Goal: Information Seeking & Learning: Learn about a topic

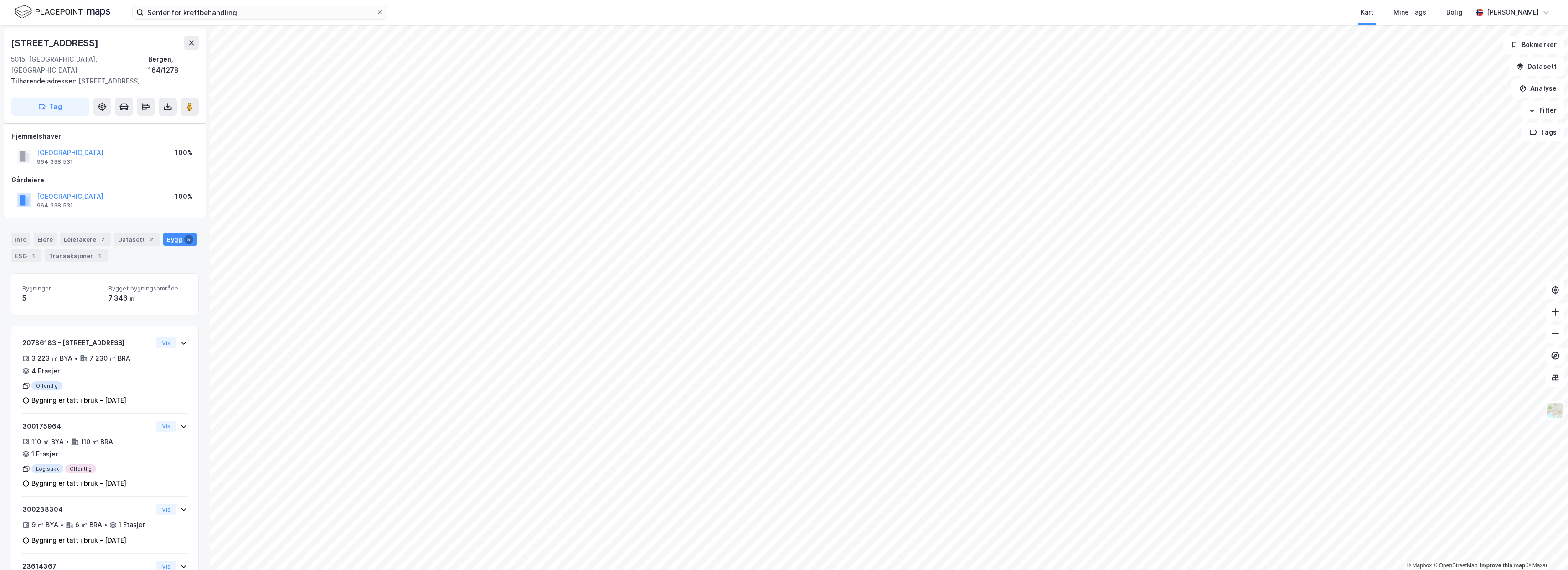
scroll to position [90, 0]
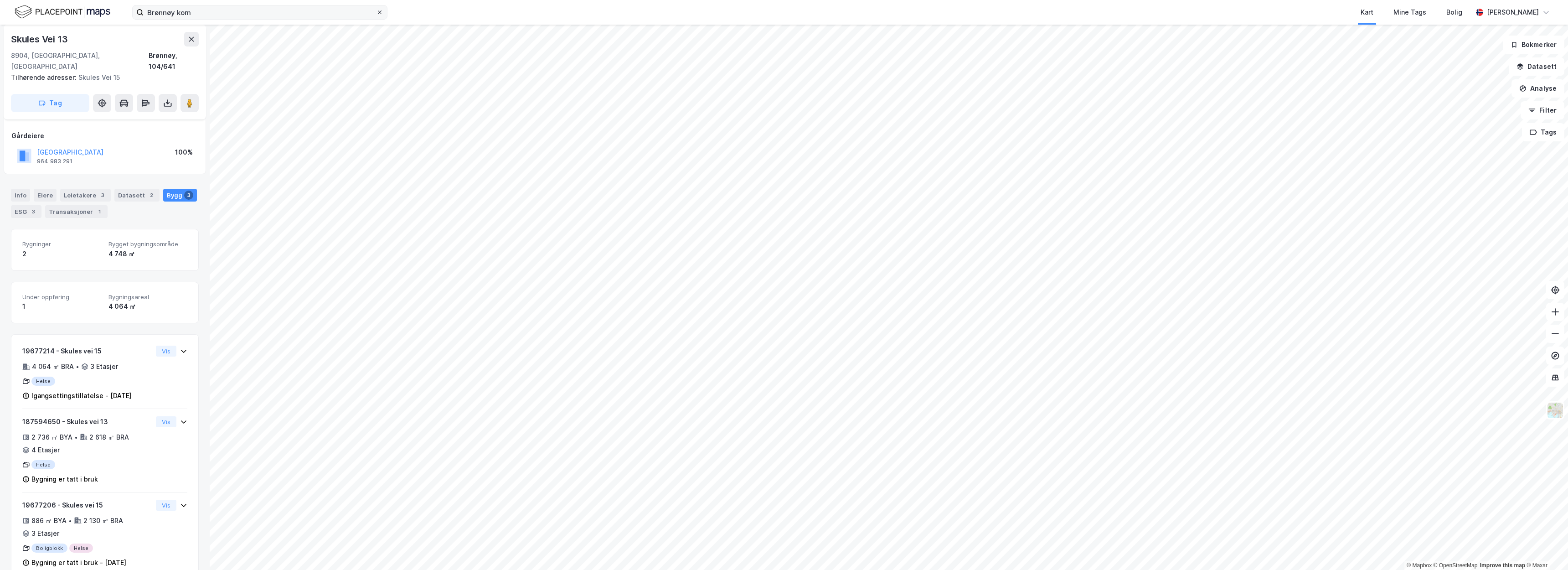
click at [379, 14] on icon at bounding box center [379, 12] width 5 height 5
click at [376, 14] on input "Brønnøy kom" at bounding box center [260, 12] width 233 height 13
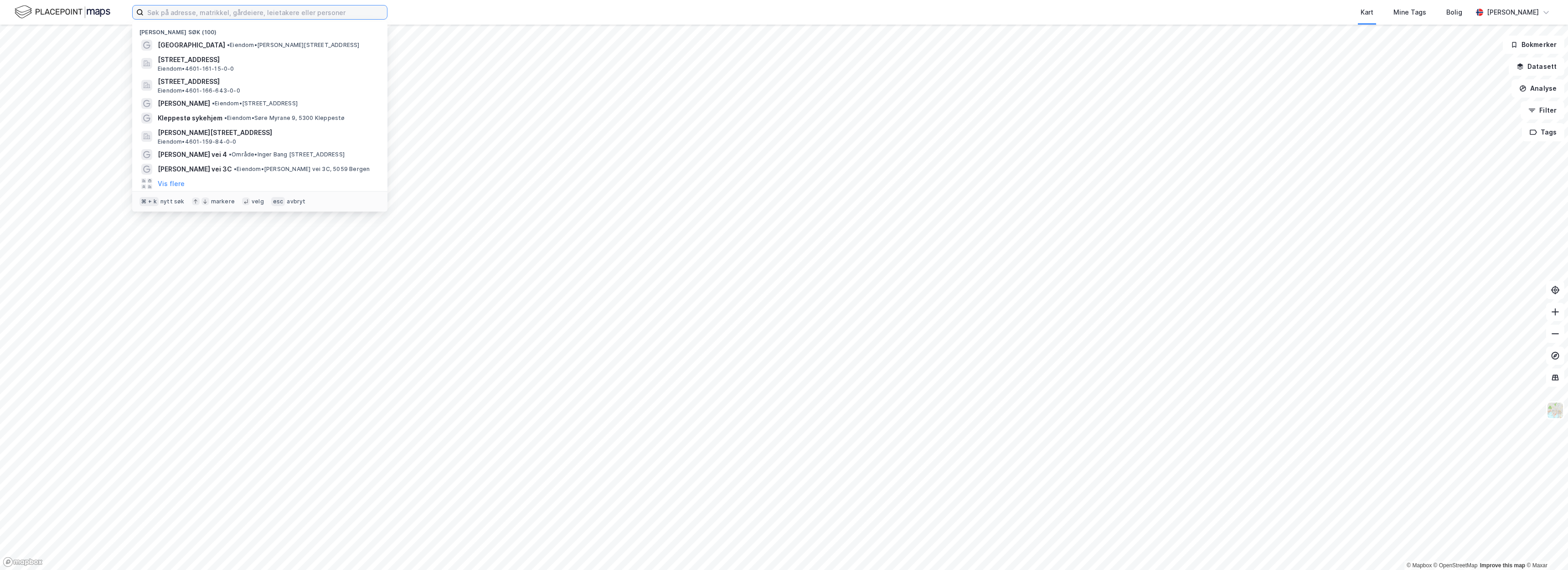
click at [359, 12] on input at bounding box center [265, 12] width 243 height 13
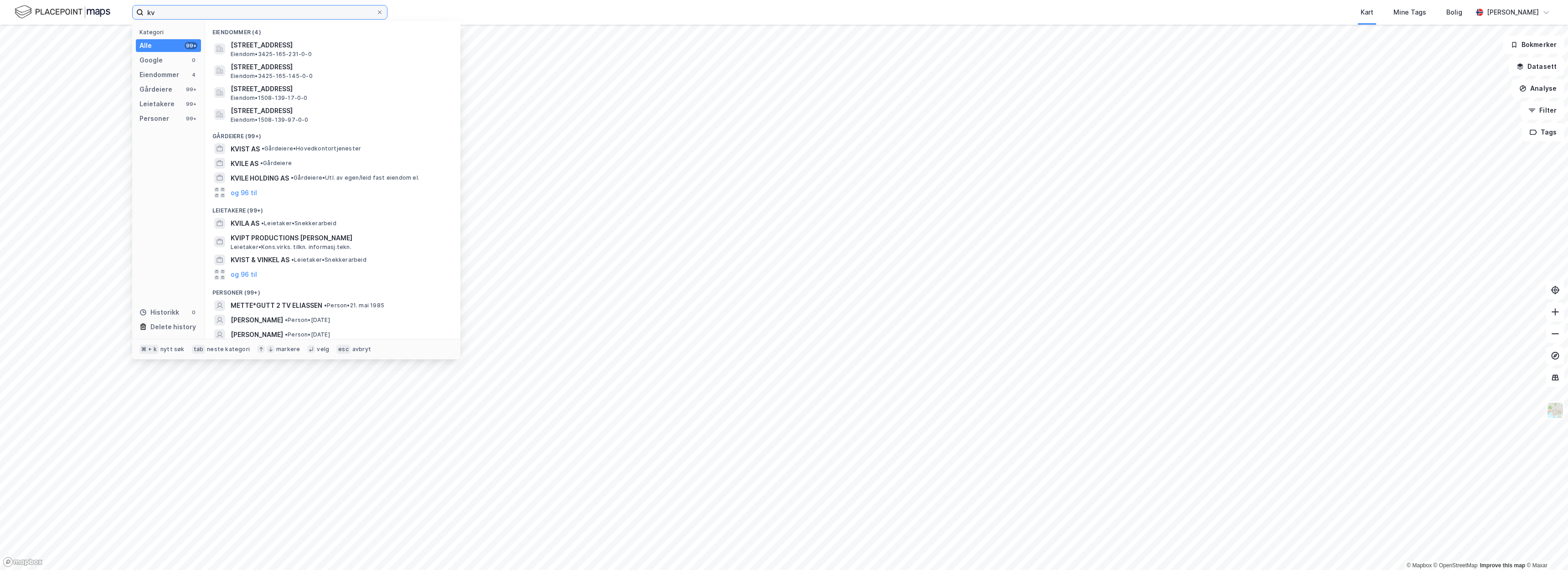
type input "k"
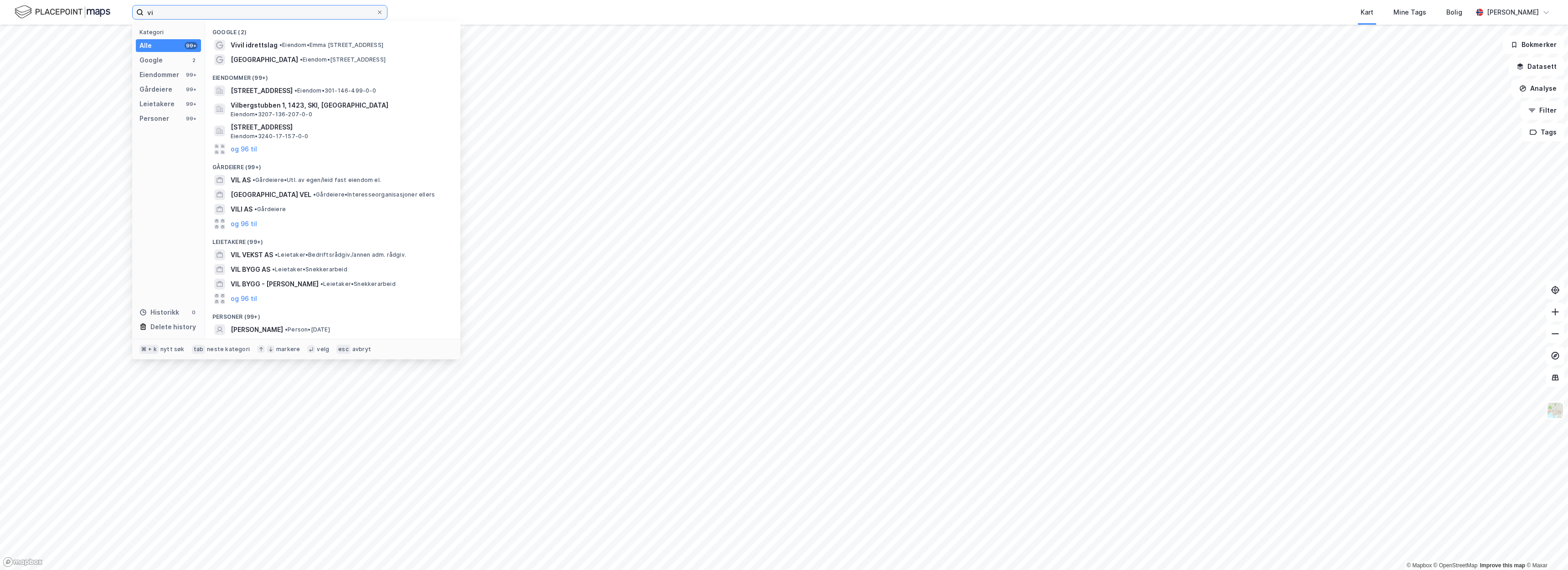
type input "v"
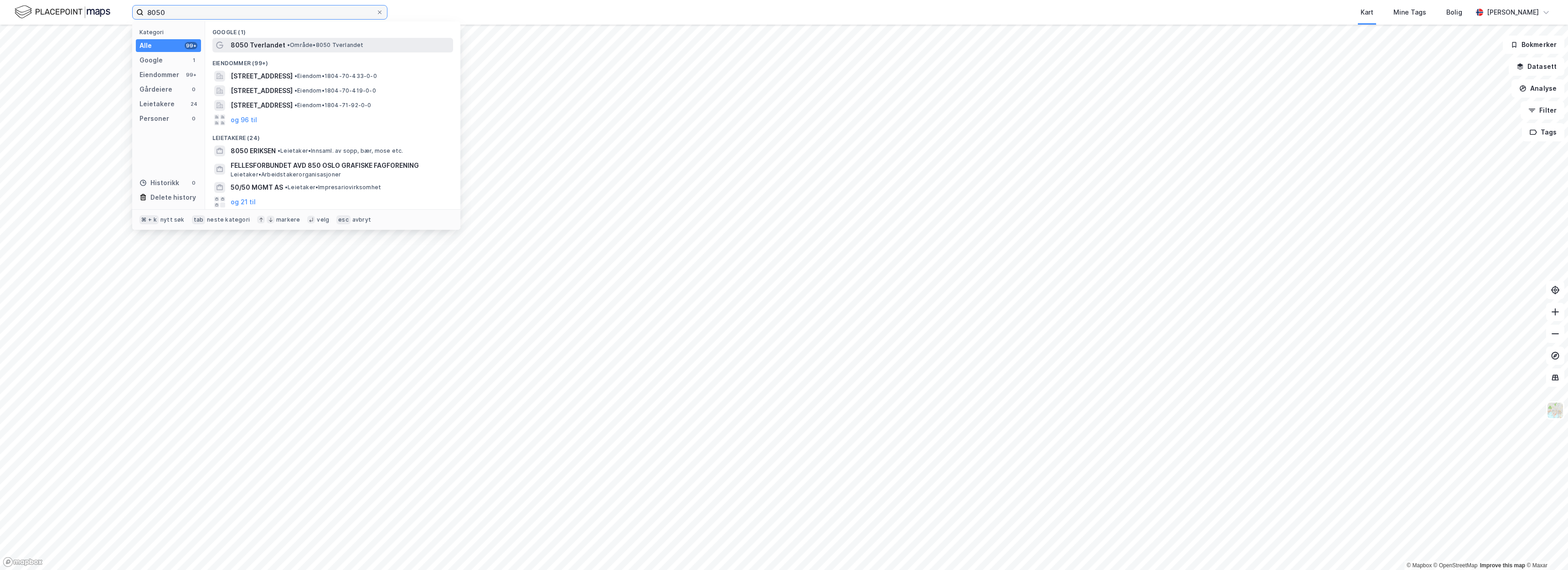
type input "8050"
click at [368, 43] on div "8050 Tverlandet • Område • 8050 Tverlandet" at bounding box center [341, 45] width 220 height 11
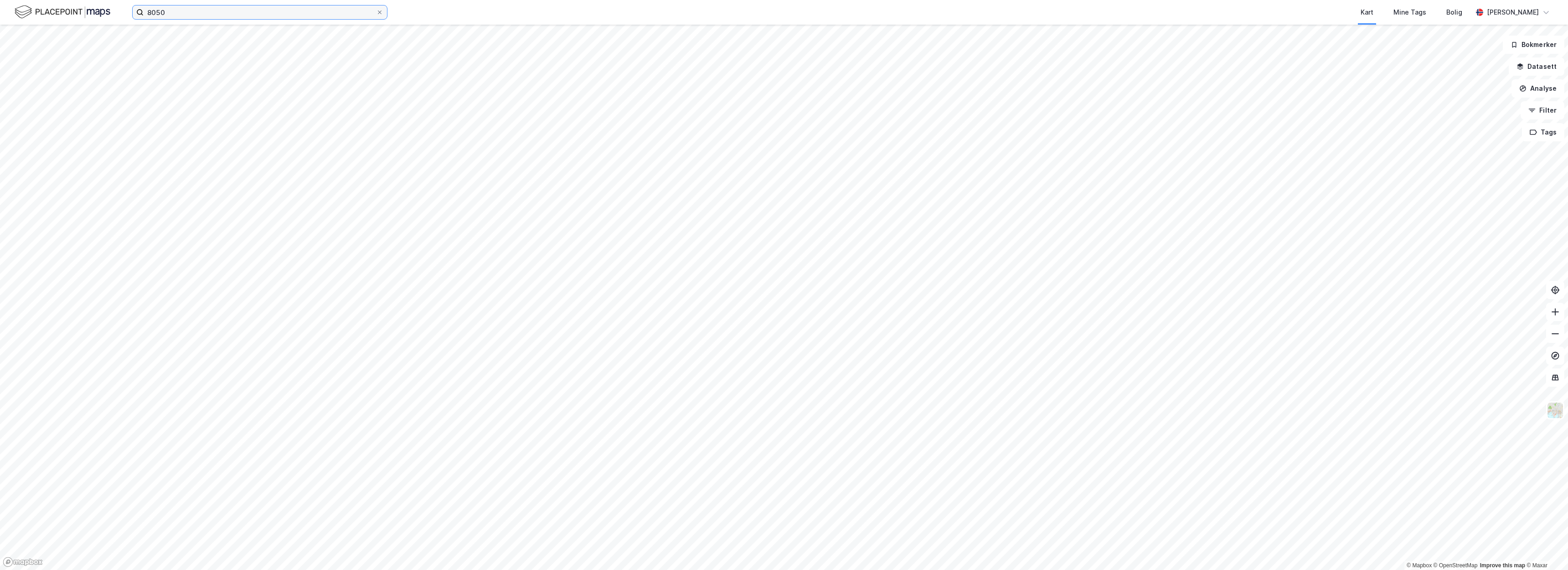
click at [243, 12] on input "8050" at bounding box center [260, 12] width 233 height 13
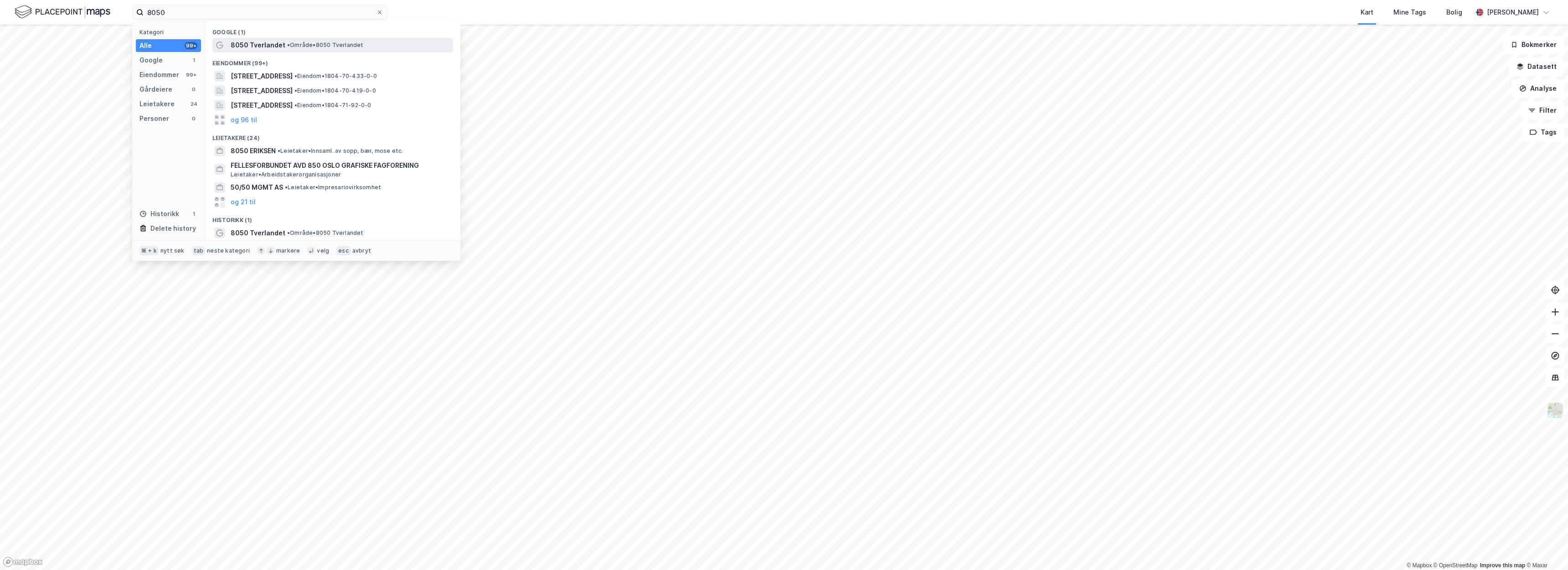
click at [282, 44] on span "8050 Tverlandet" at bounding box center [258, 45] width 55 height 11
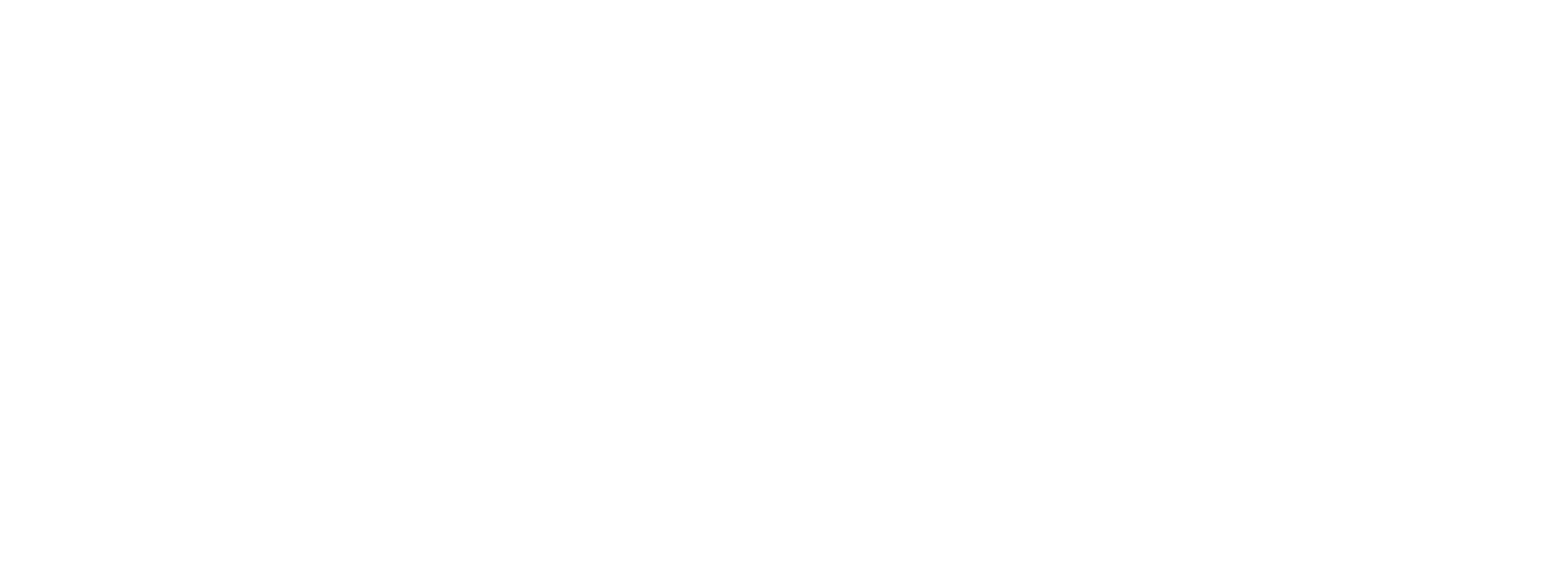
click at [238, 10] on div at bounding box center [784, 285] width 1568 height 570
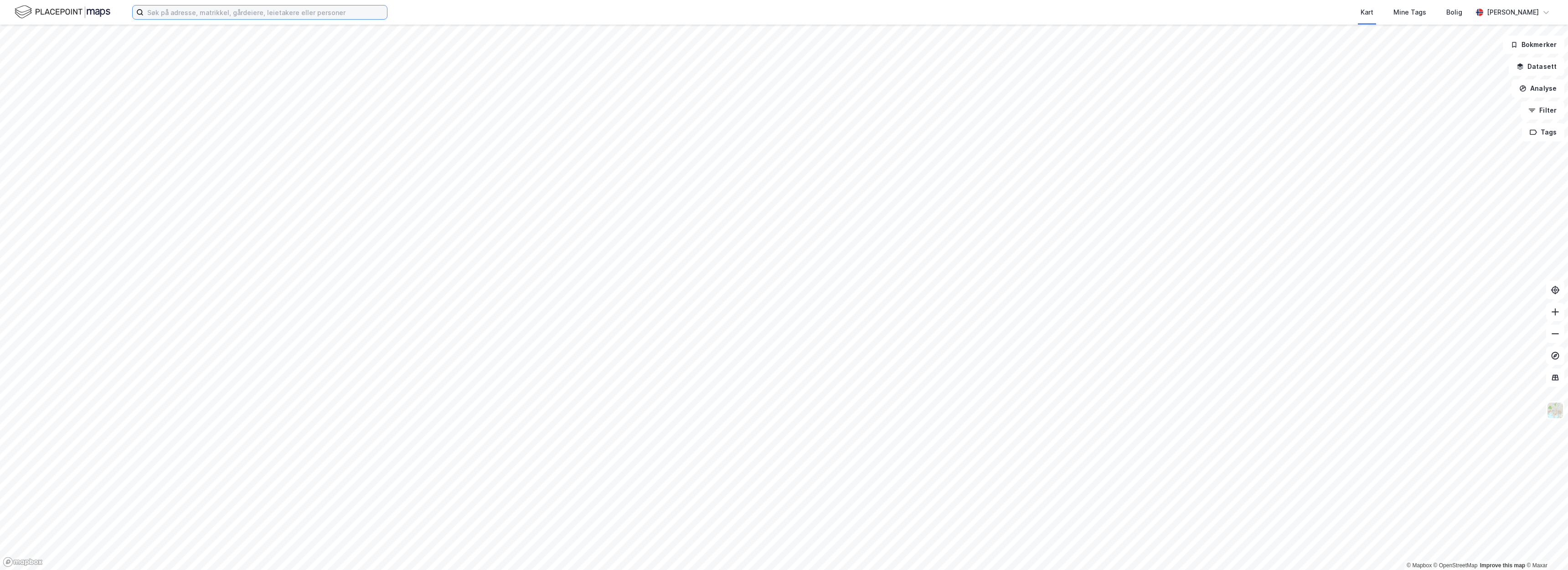
click at [228, 13] on input at bounding box center [265, 12] width 243 height 13
type input "terminalveien 5"
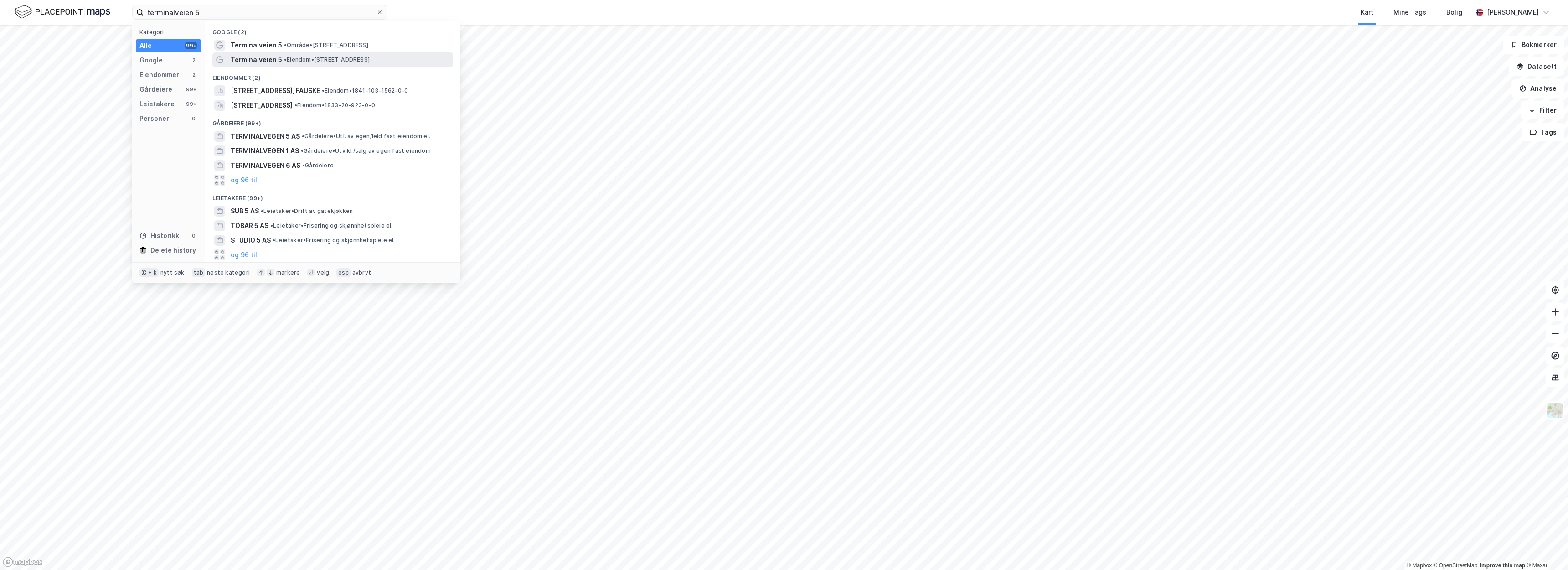
click at [240, 57] on span "Terminalveien 5" at bounding box center [256, 60] width 52 height 11
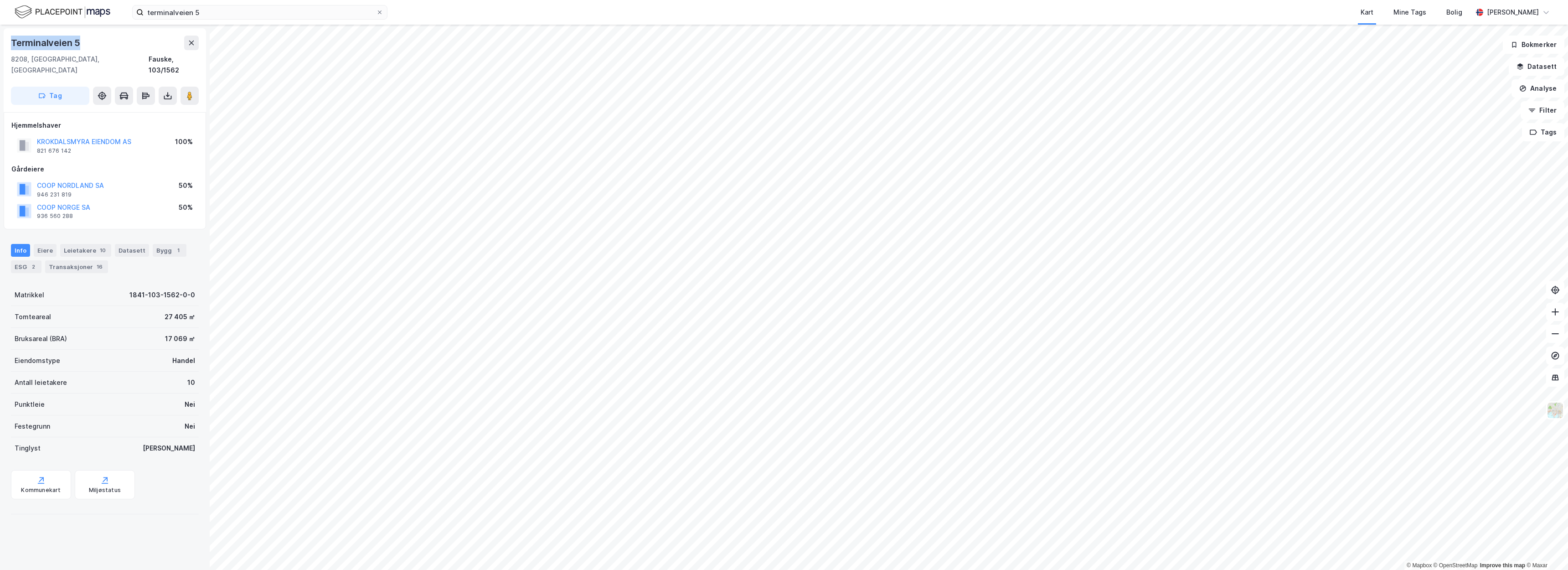
drag, startPoint x: 80, startPoint y: 47, endPoint x: 10, endPoint y: 46, distance: 70.0
click at [10, 46] on div "Terminalveien 5 8208, Fauske, Nordland Fauske, 103/1562 Tag" at bounding box center [105, 70] width 202 height 84
copy div "Terminalveien 5"
click at [173, 246] on div "1" at bounding box center [178, 250] width 9 height 9
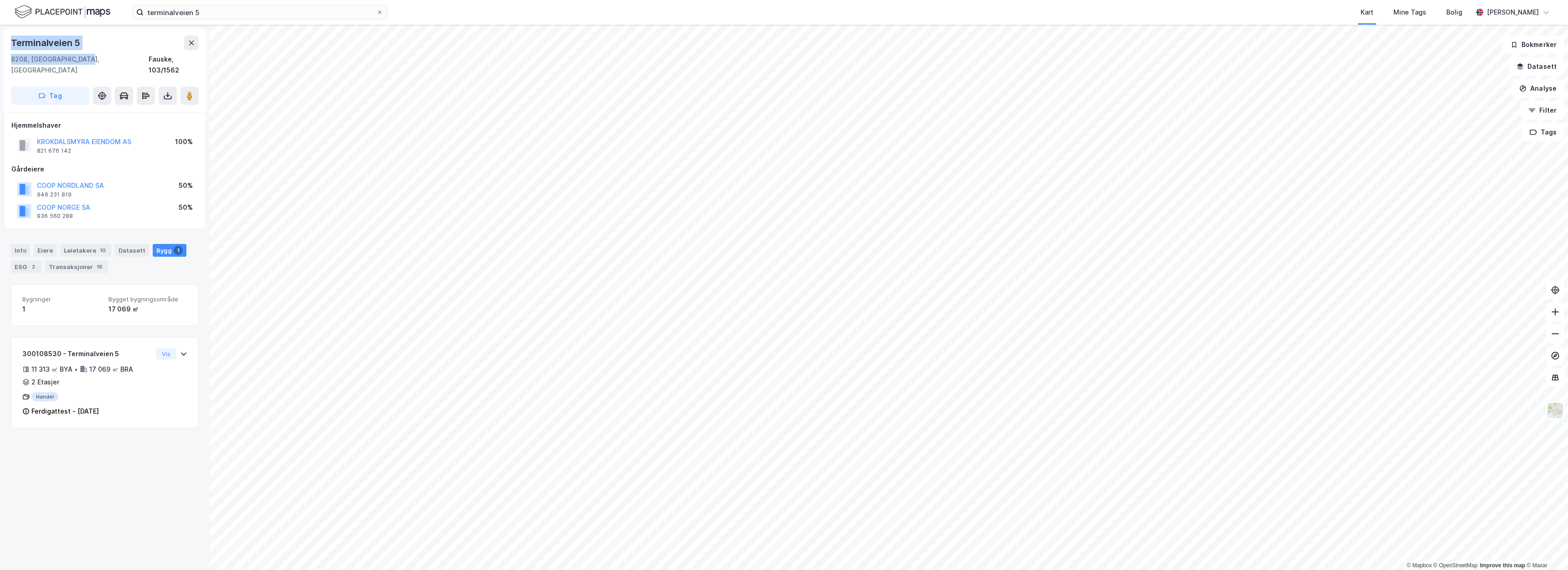
drag, startPoint x: 86, startPoint y: 58, endPoint x: 1, endPoint y: 29, distance: 89.8
click at [1, 29] on div "Terminalveien 5 8208, Fauske, Nordland Fauske, 103/1562 Tag Hjemmelshaver KROKD…" at bounding box center [105, 297] width 209 height 546
copy div "Terminalveien 5 8208, Fauske, Nordland"
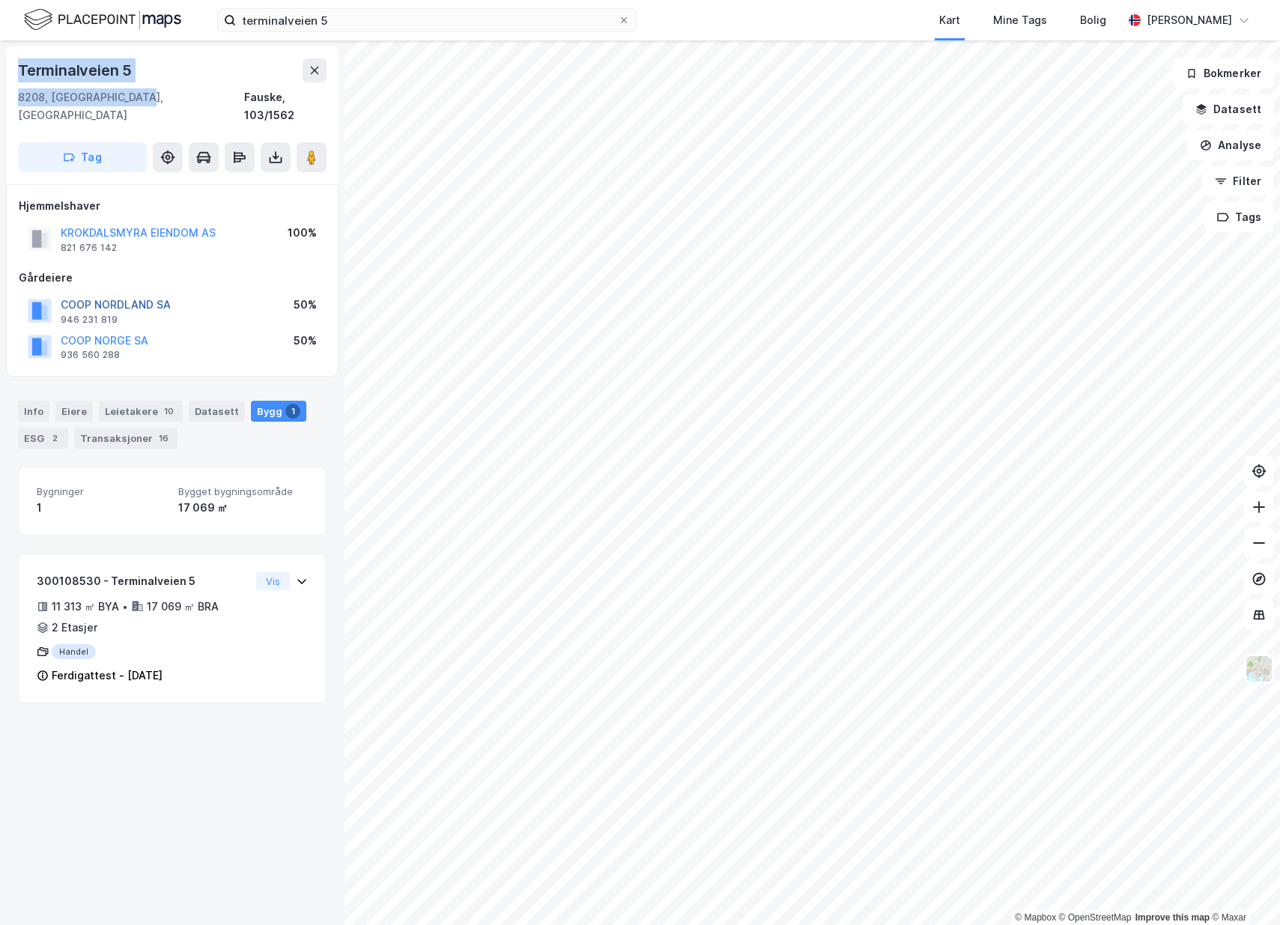
click at [0, 0] on button "COOP NORDLAND SA" at bounding box center [0, 0] width 0 height 0
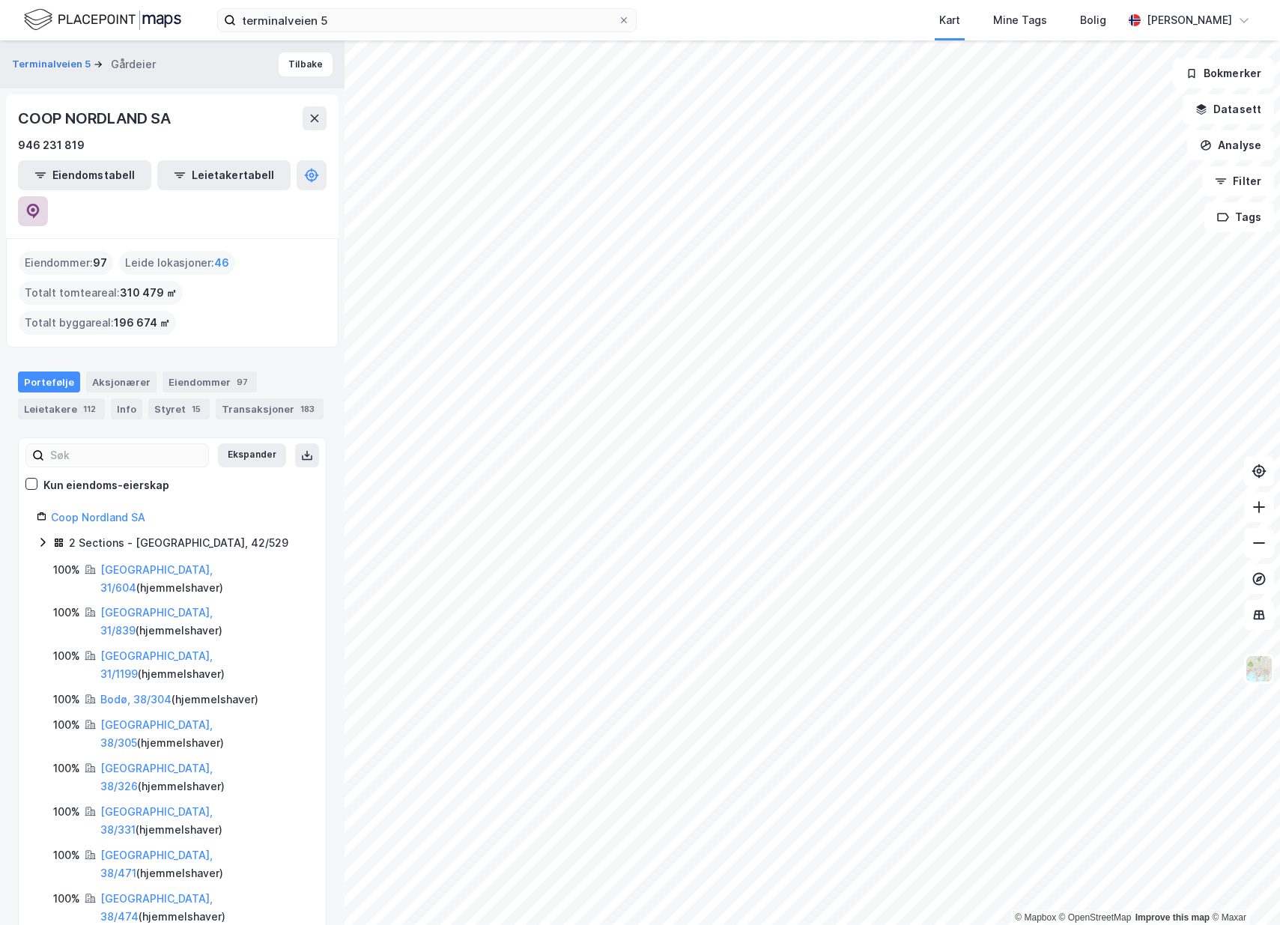
click at [40, 204] on icon at bounding box center [32, 211] width 15 height 15
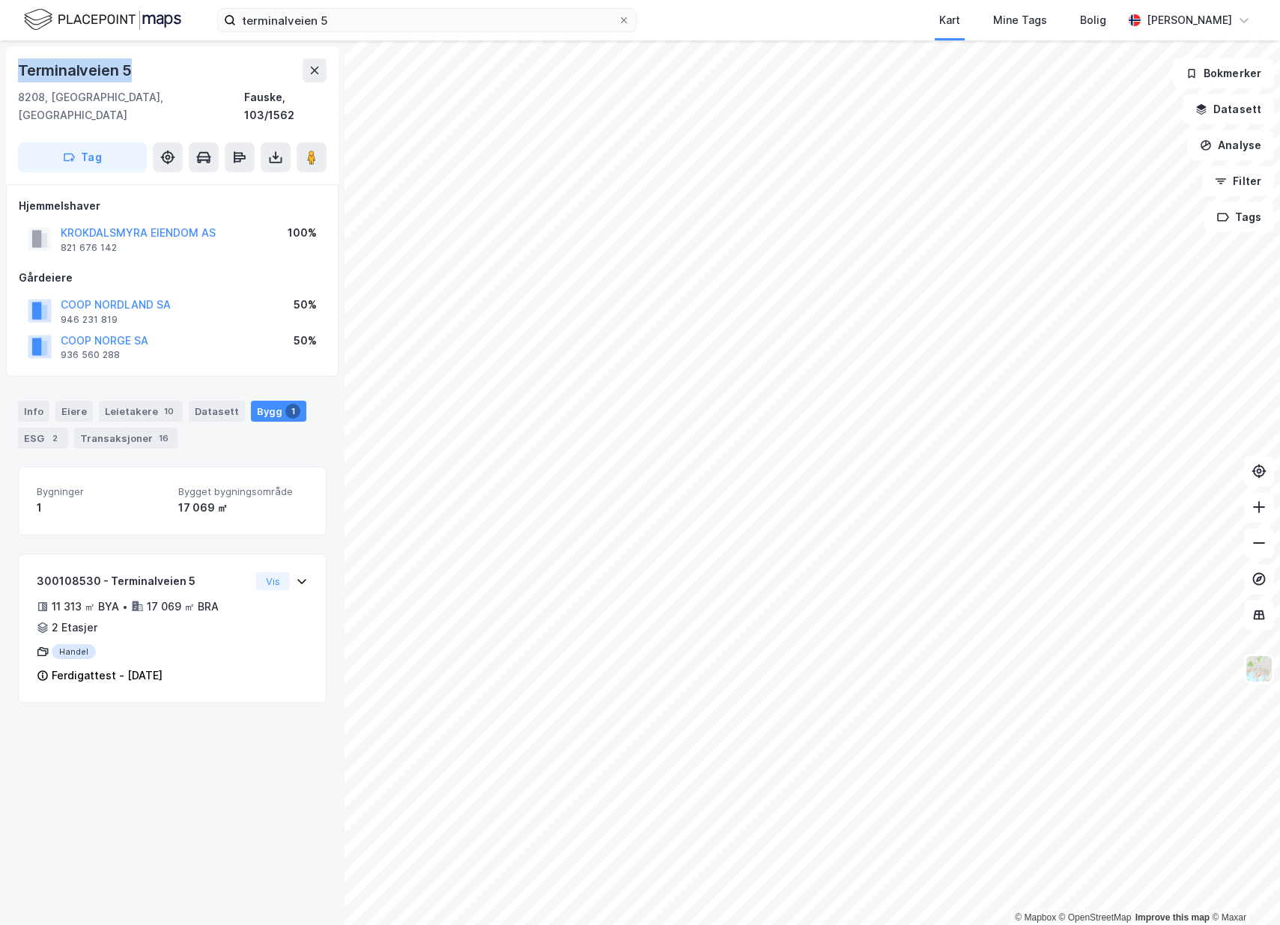
drag, startPoint x: 84, startPoint y: 72, endPoint x: 12, endPoint y: 72, distance: 71.9
click at [8, 72] on div "Terminalveien 5 8208, Fauske, Nordland Fauske, 103/1562 Tag" at bounding box center [172, 115] width 332 height 138
copy div "Terminalveien 5"
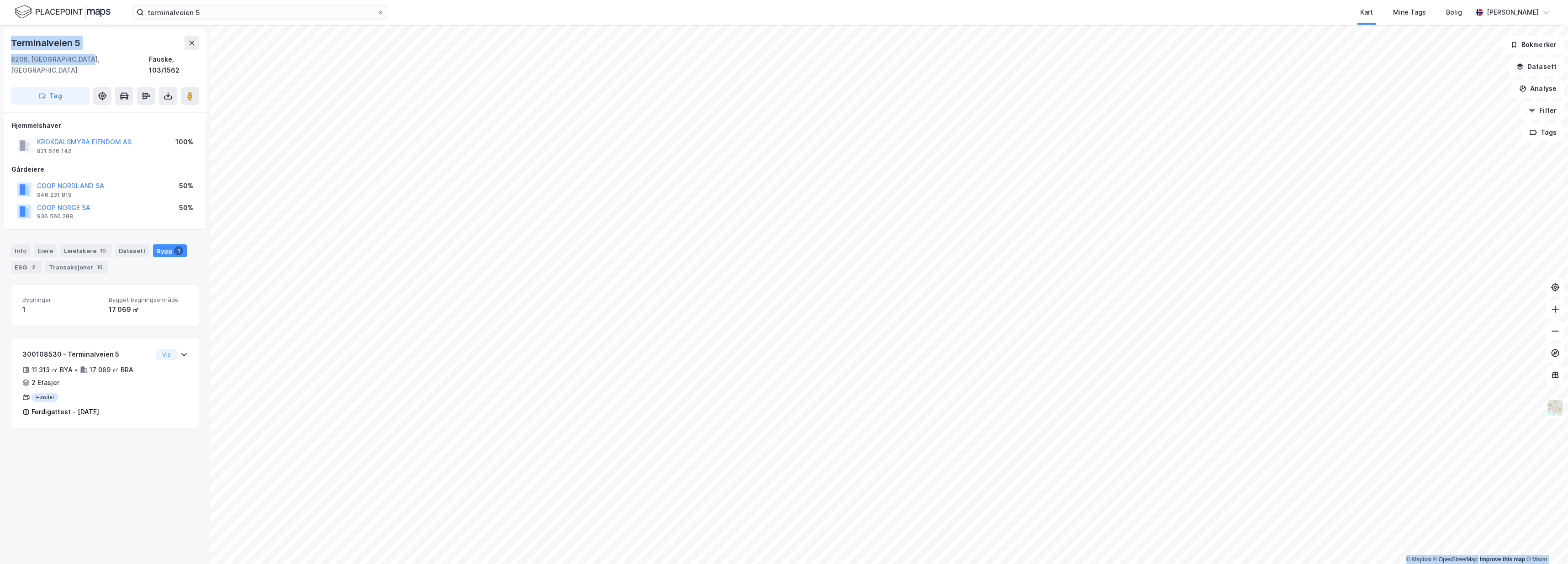
drag, startPoint x: 95, startPoint y: 55, endPoint x: -3, endPoint y: 43, distance: 98.7
click at [0, 43] on html "terminalveien 5 Kart Mine Tags Bolig Christer Svensen © Mapbox © OpenStreetMap …" at bounding box center [784, 282] width 1568 height 564
copy div "© Mapbox © OpenStreetMap Improve this map © Maxar Terminalveien 5 8208, Fauske,…"
click at [91, 49] on div "Terminalveien 5" at bounding box center [105, 43] width 188 height 15
drag, startPoint x: 66, startPoint y: 54, endPoint x: 6, endPoint y: 43, distance: 61.0
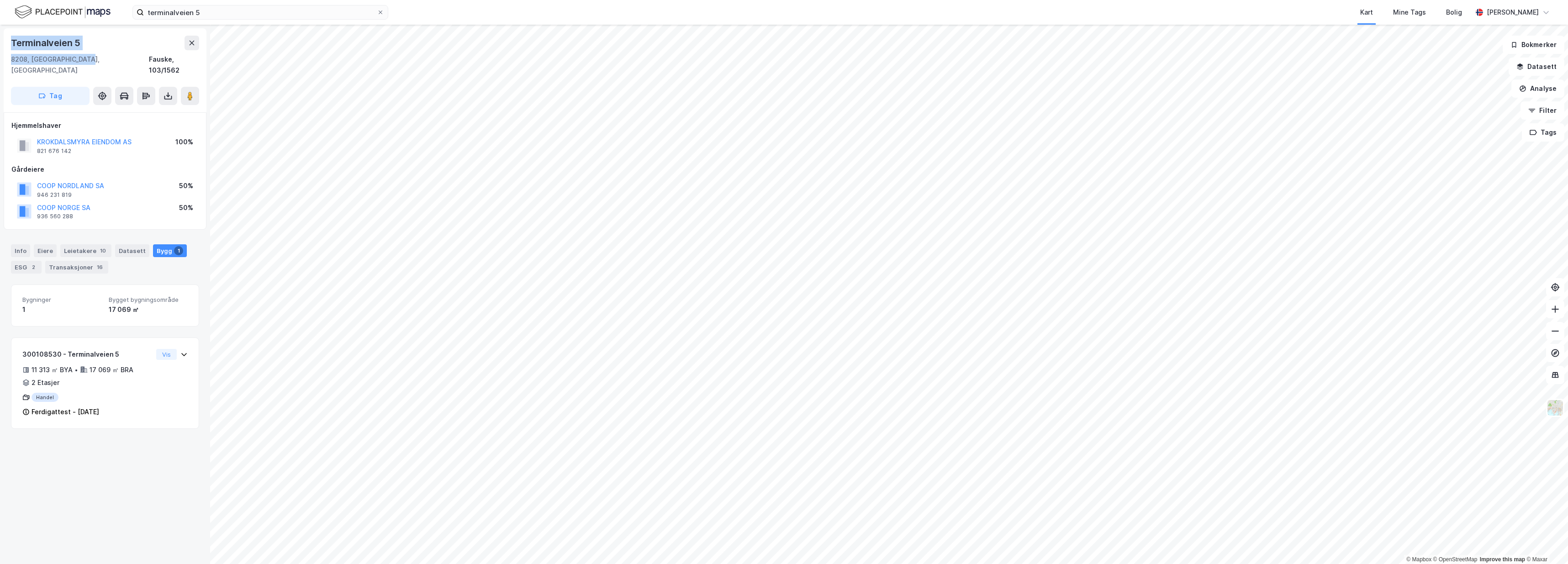
click at [6, 43] on div "Terminalveien 5 8208, Fauske, Nordland Fauske, 103/1562 Tag" at bounding box center [105, 70] width 202 height 84
copy div "Terminalveien 5 8208, Fauske, Nordland"
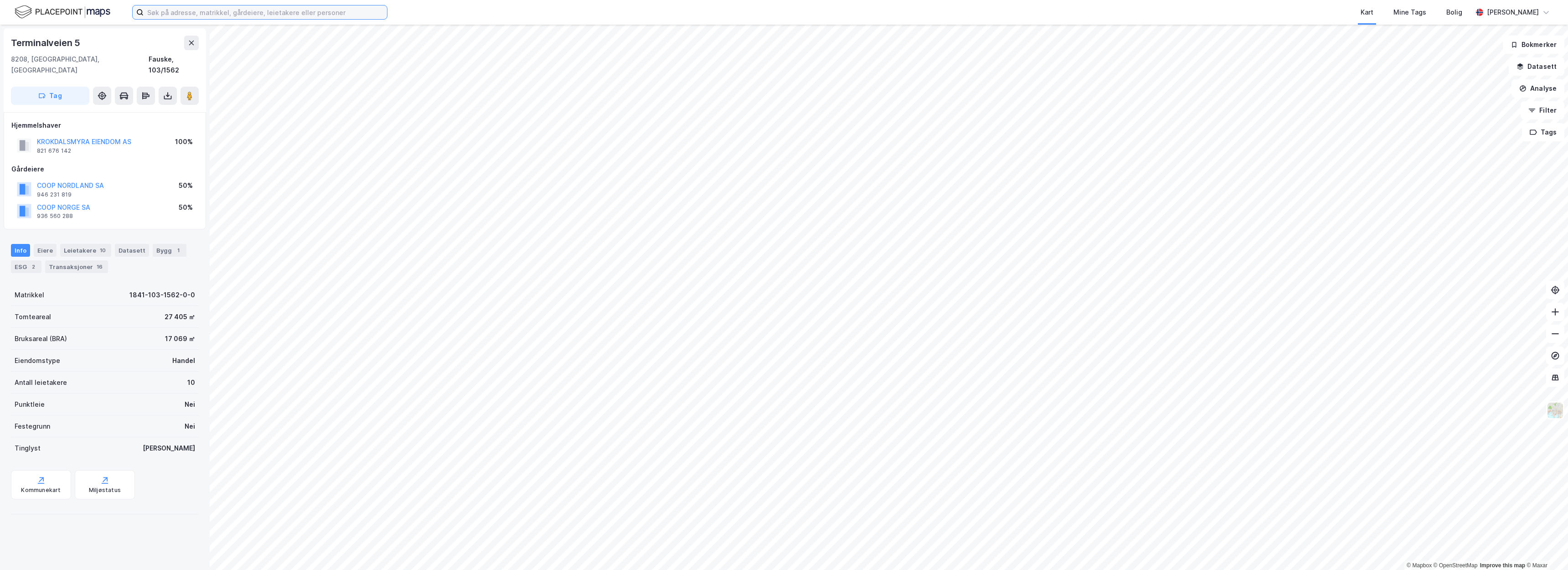
click at [240, 14] on input at bounding box center [265, 12] width 243 height 13
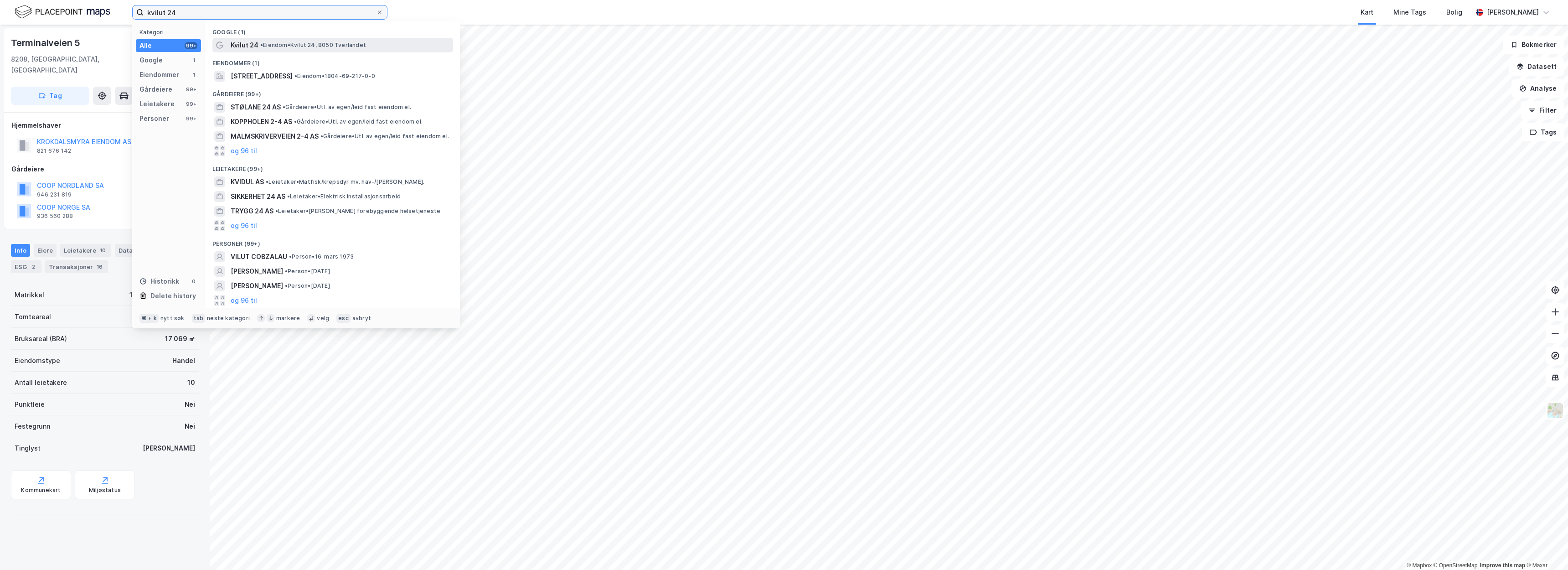
type input "kvilut 24"
click at [272, 40] on div "Kvilut 24 • Eiendom • Kvilut 24, 8050 Tverlandet" at bounding box center [341, 45] width 220 height 11
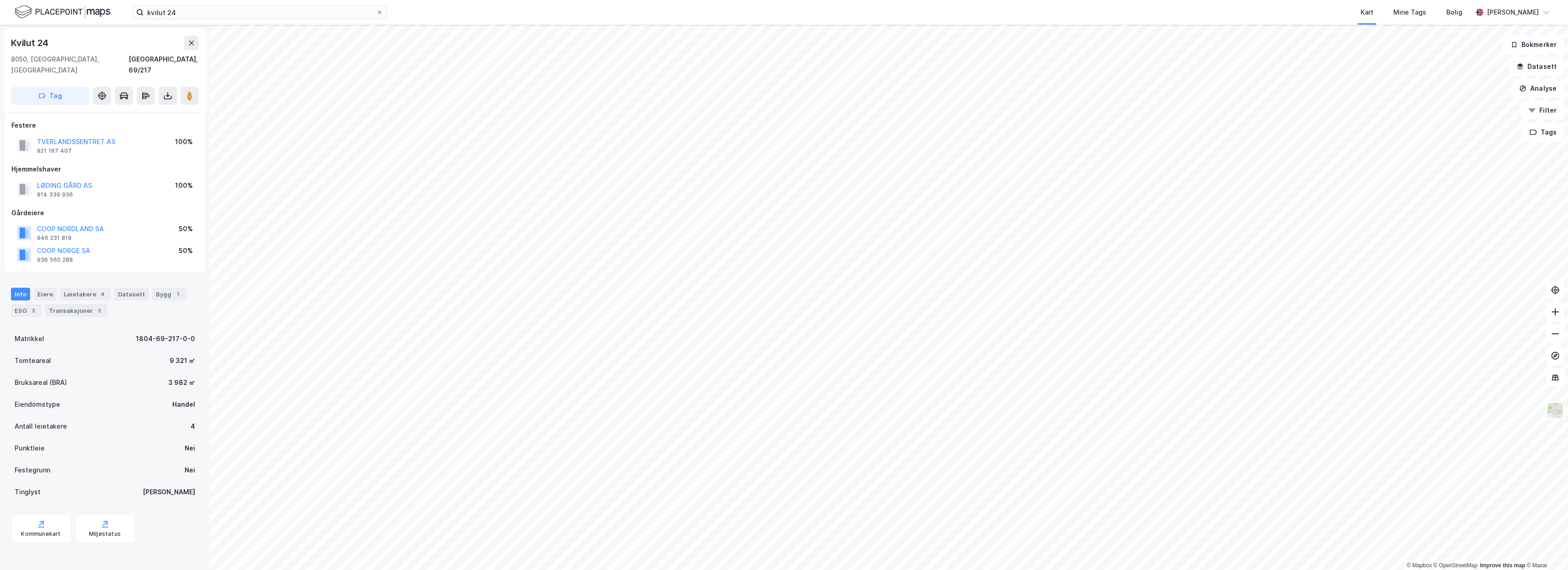
click at [141, 45] on div "Kvilut 24" at bounding box center [105, 43] width 188 height 15
click at [161, 288] on div "Bygg 1" at bounding box center [169, 294] width 33 height 13
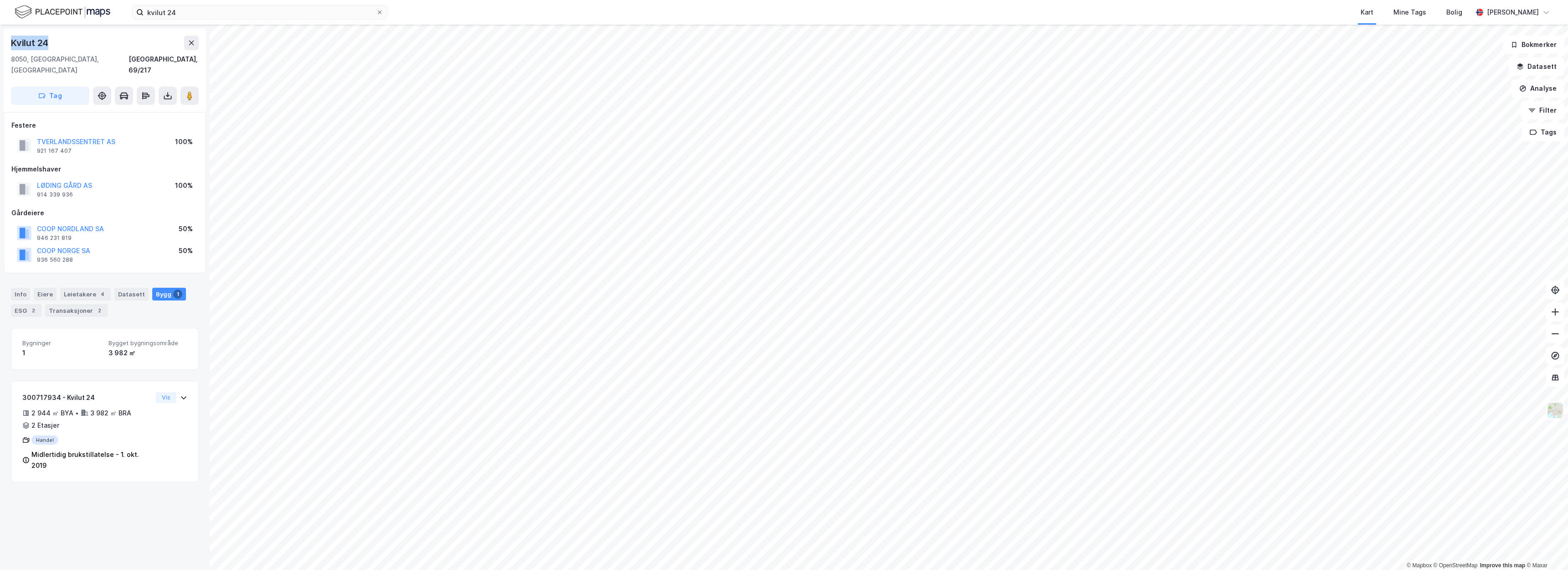
drag, startPoint x: 54, startPoint y: 37, endPoint x: 19, endPoint y: 44, distance: 35.7
click at [10, 44] on div "Kvilut 24 8050, Tverlandet, Nordland Bodø, 69/217 Tag" at bounding box center [105, 70] width 202 height 84
copy div "Kvilut 24"
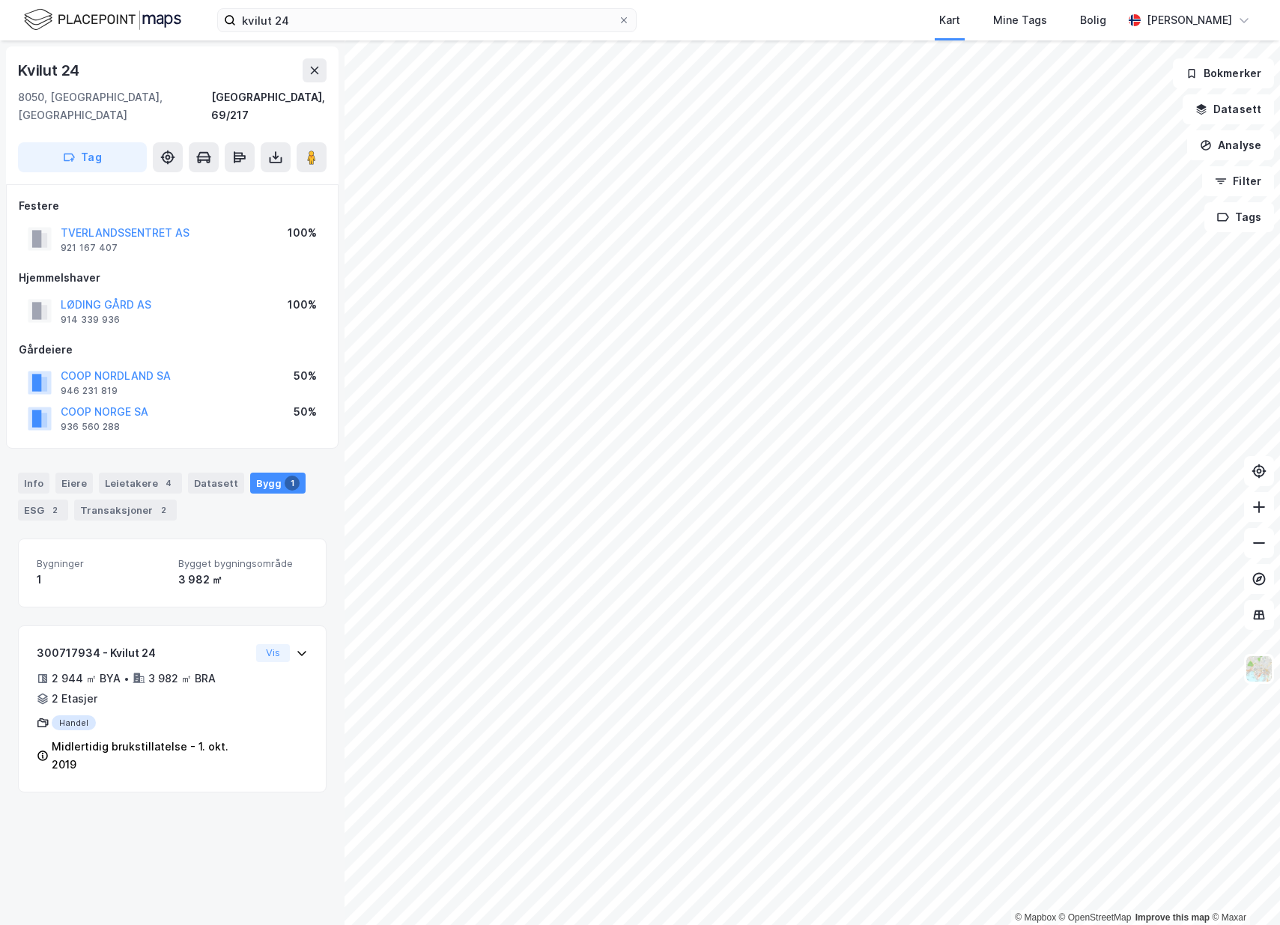
click at [185, 80] on div "Kvilut 24" at bounding box center [172, 70] width 309 height 24
drag, startPoint x: 171, startPoint y: 97, endPoint x: 4, endPoint y: 62, distance: 170.5
click at [4, 62] on div "Kvilut 24 8050, Tverlandet, Nordland Bodø, 69/217 Tag Festere TVERLANDSSENTRET …" at bounding box center [172, 482] width 344 height 884
copy div "Kvilut 24 8050, Tverlandet, Nordland"
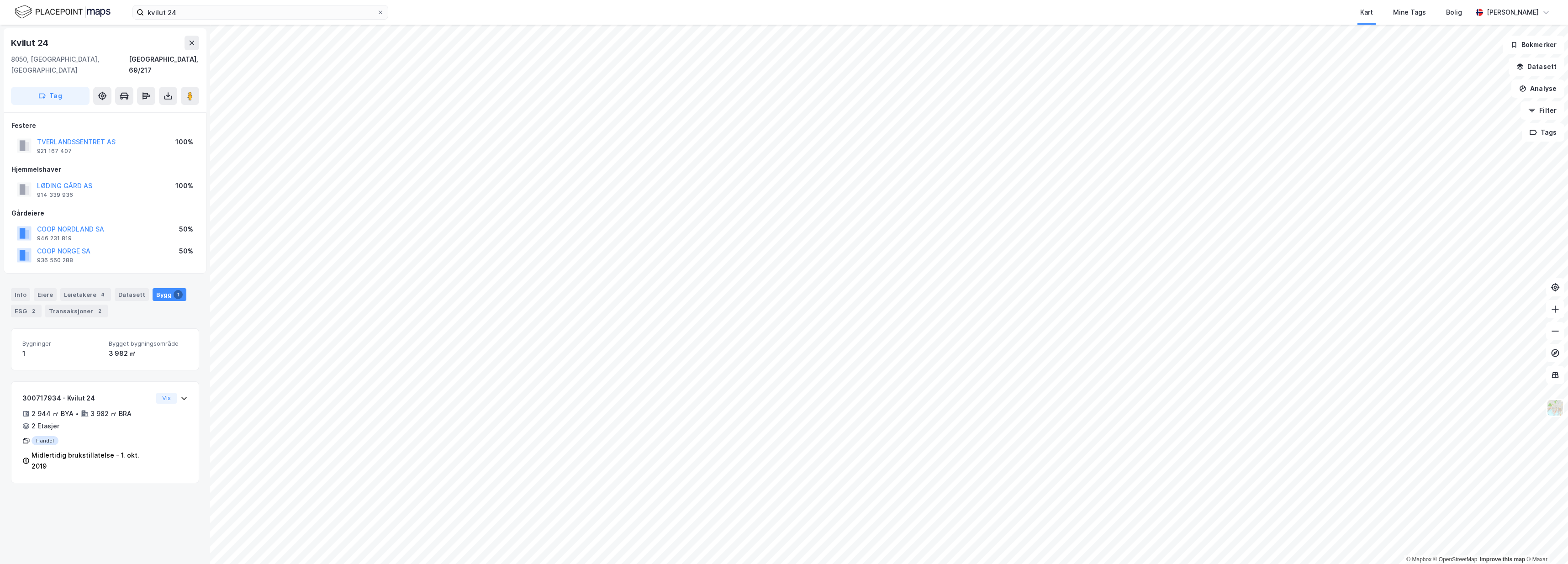
click at [126, 56] on div "8050, Tverlandet, Nordland Bodø, 69/217" at bounding box center [105, 65] width 188 height 22
drag, startPoint x: 96, startPoint y: 60, endPoint x: 10, endPoint y: 32, distance: 90.4
click at [10, 32] on div "Kvilut 24 8050, Tverlandet, Nordland Bodø, 69/217 Tag" at bounding box center [105, 70] width 202 height 84
copy div "Kvilut 24 8050, Tverlandet, Nordland"
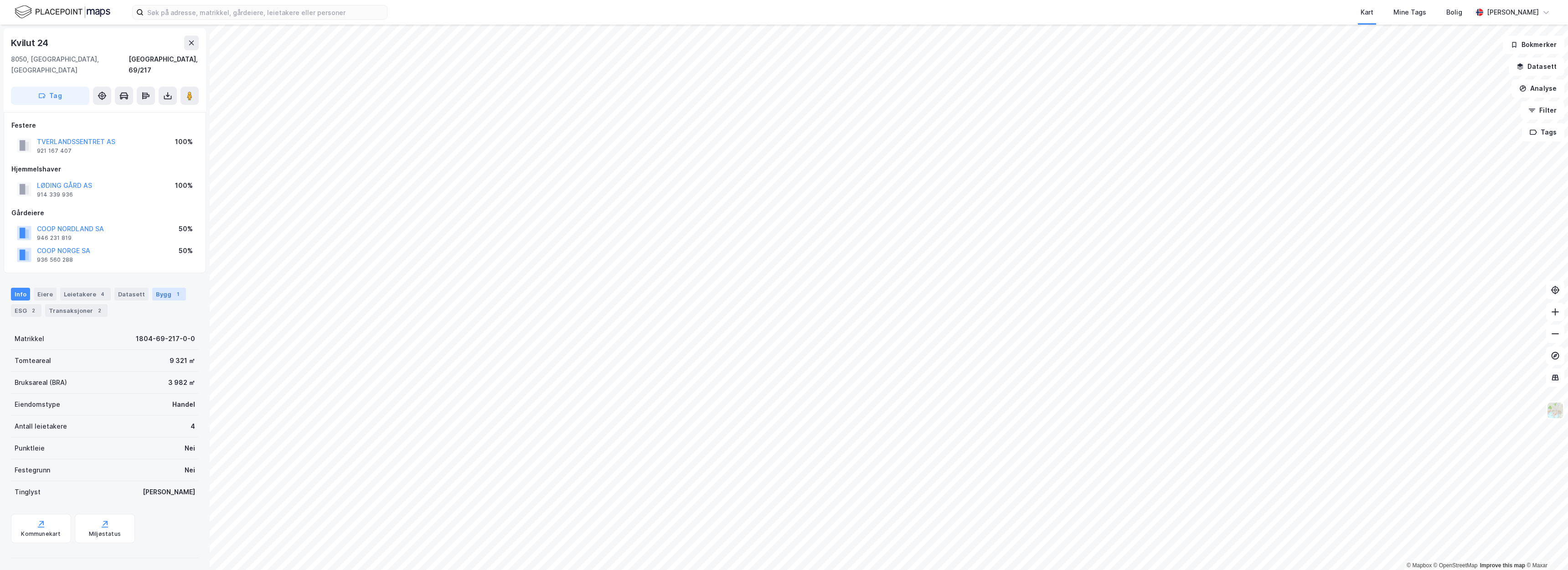
click at [177, 288] on div "Bygg 1" at bounding box center [169, 294] width 33 height 13
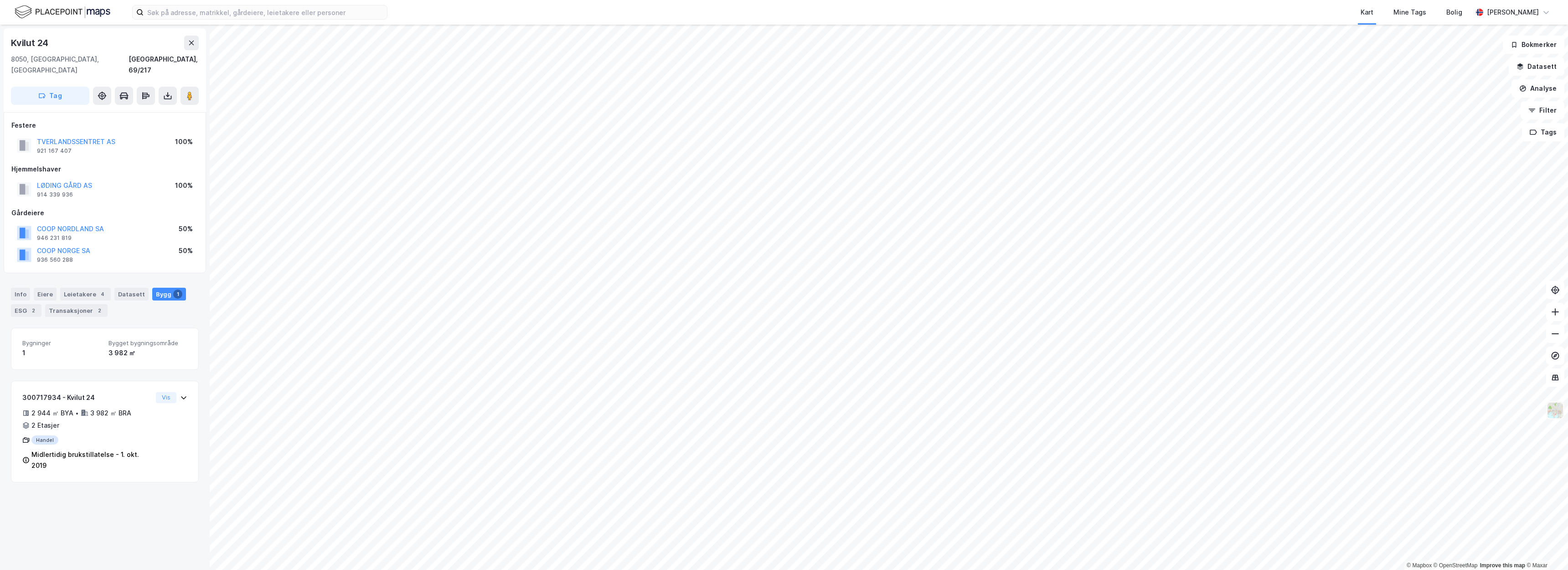
click at [1558, 418] on img at bounding box center [1555, 410] width 17 height 17
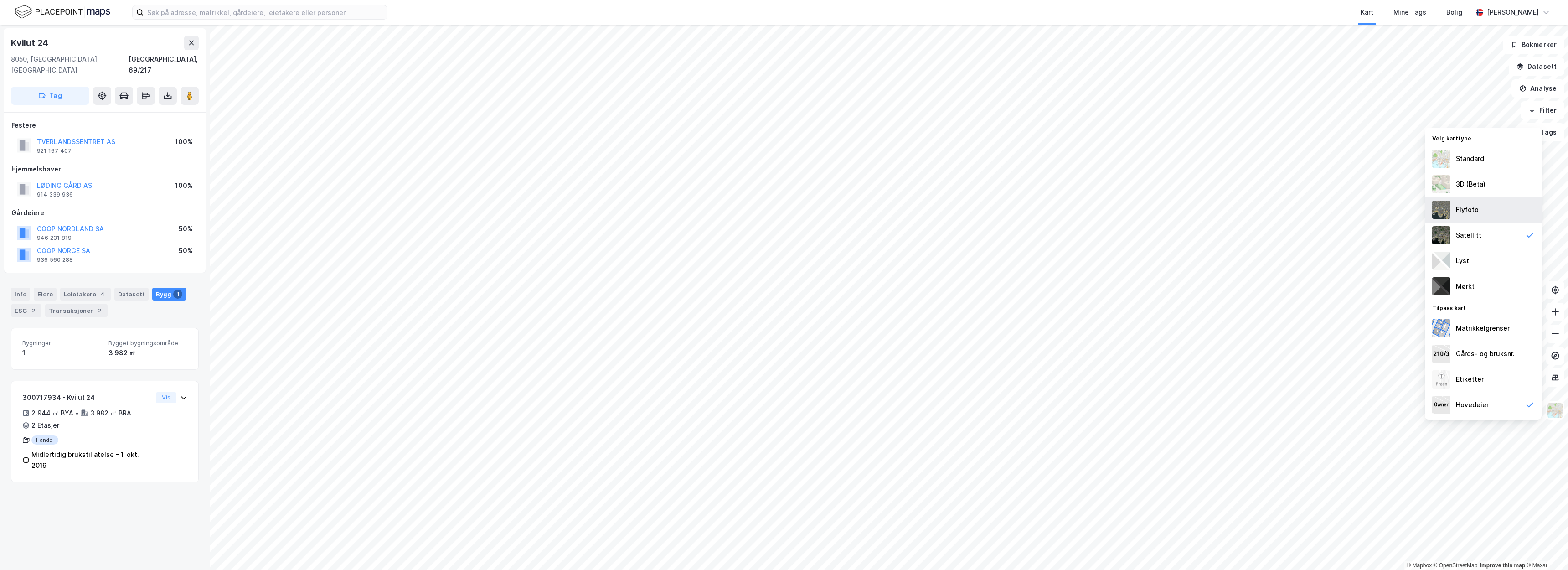
click at [1502, 217] on div "Flyfoto" at bounding box center [1483, 209] width 117 height 26
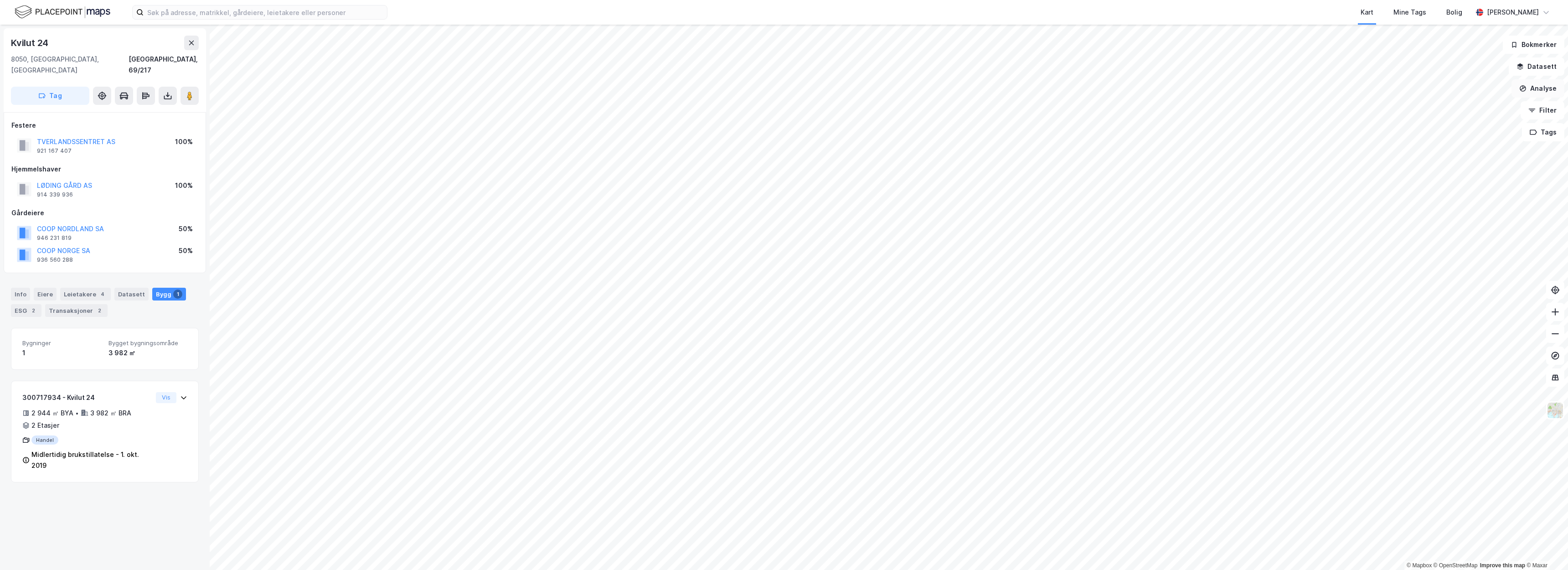
click at [1533, 88] on button "Analyse" at bounding box center [1538, 88] width 53 height 18
click at [1466, 93] on div "Mål avstand" at bounding box center [1458, 89] width 79 height 8
click at [904, 558] on button "Tilbakestill" at bounding box center [917, 550] width 63 height 18
click at [875, 547] on button "Tilbakestill" at bounding box center [874, 550] width 63 height 18
click at [926, 553] on button "Lukk" at bounding box center [931, 550] width 41 height 18
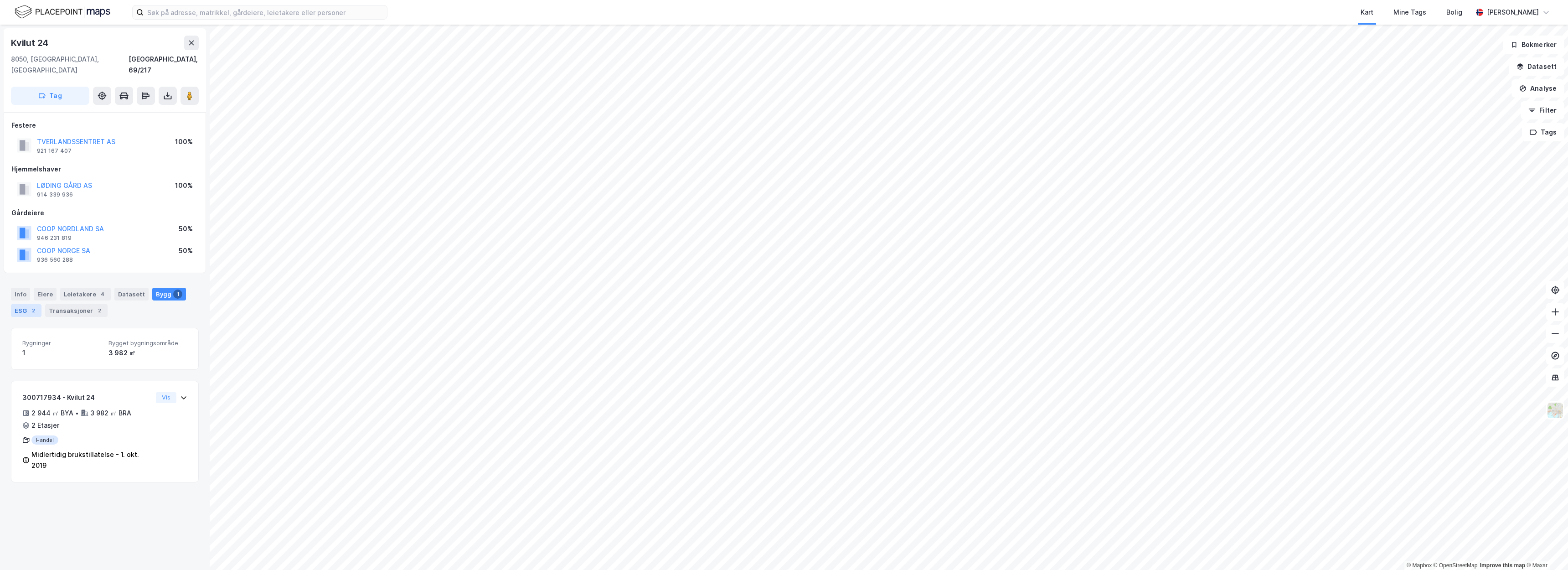
click at [39, 304] on div "ESG 2" at bounding box center [26, 310] width 30 height 13
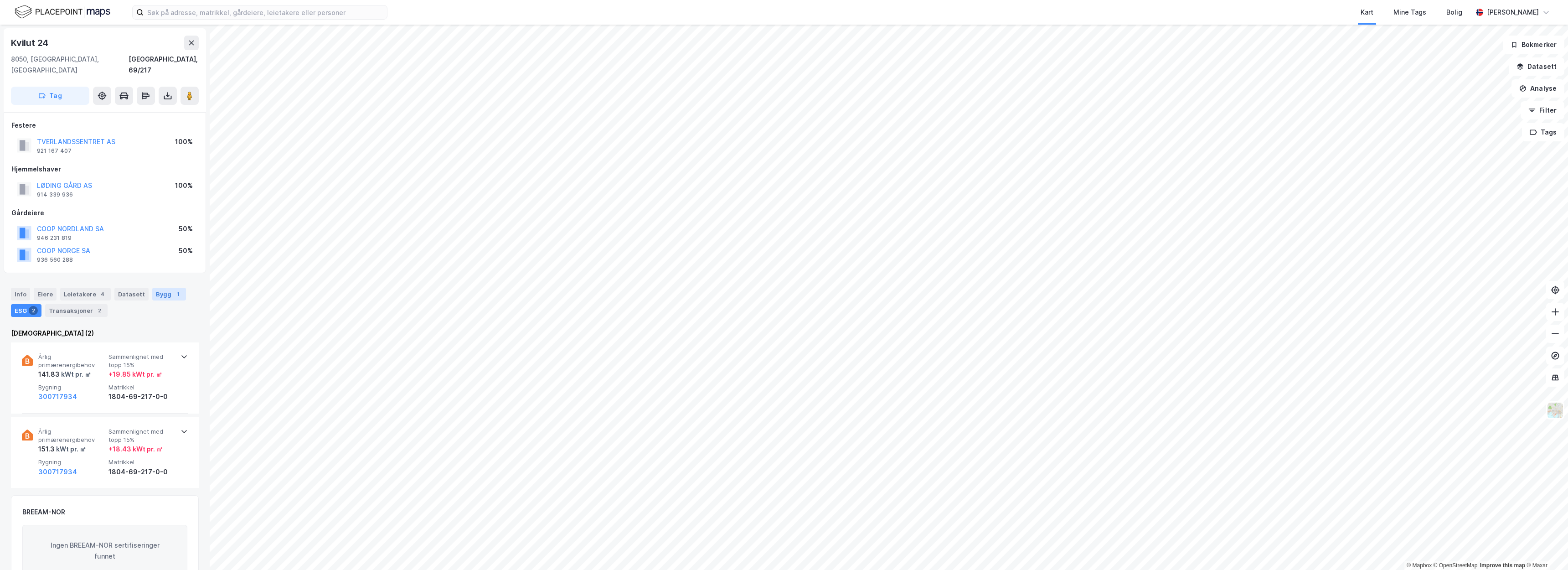
click at [155, 288] on div "Bygg 1" at bounding box center [169, 294] width 33 height 13
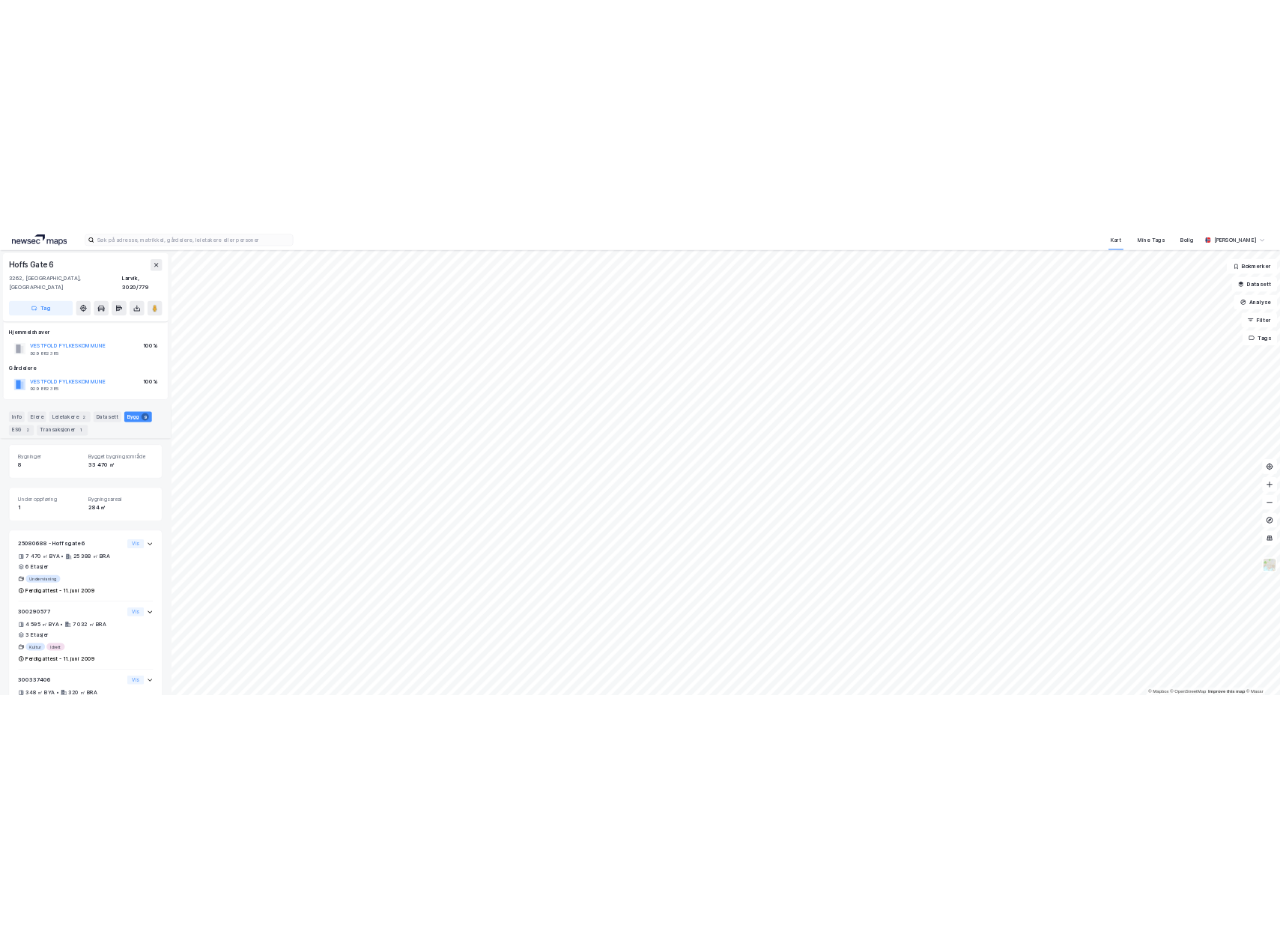
scroll to position [433, 0]
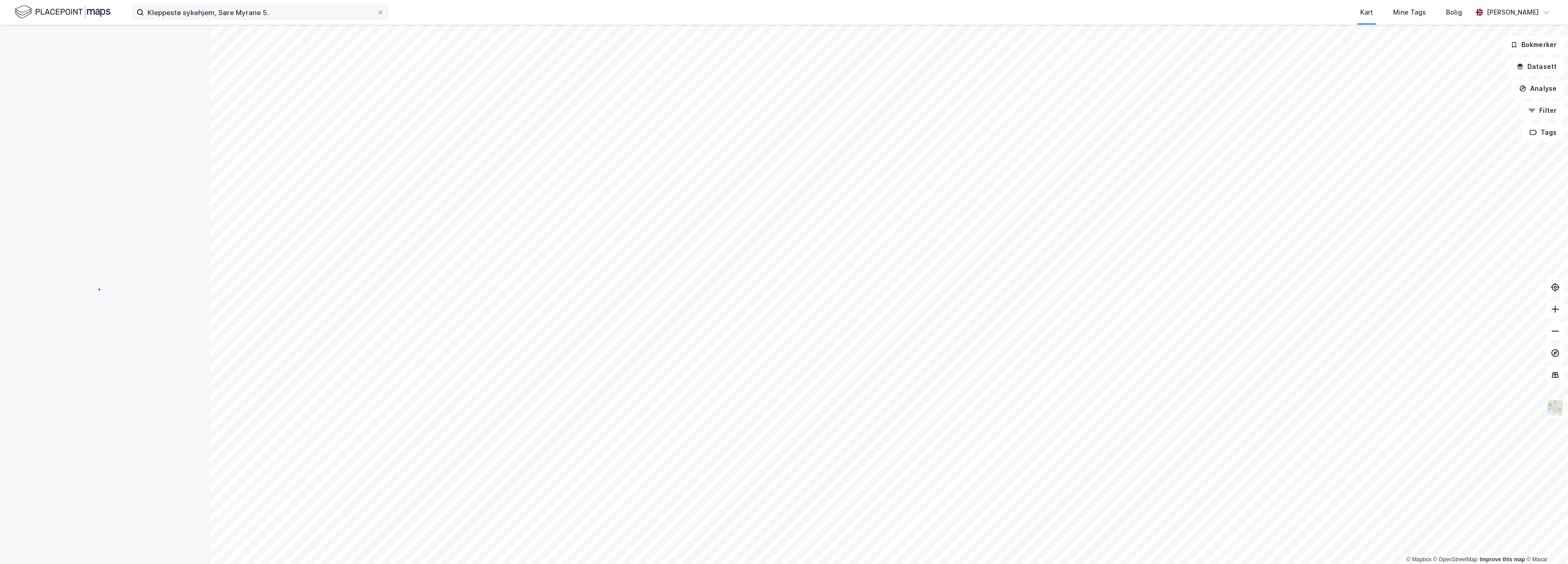
scroll to position [70, 0]
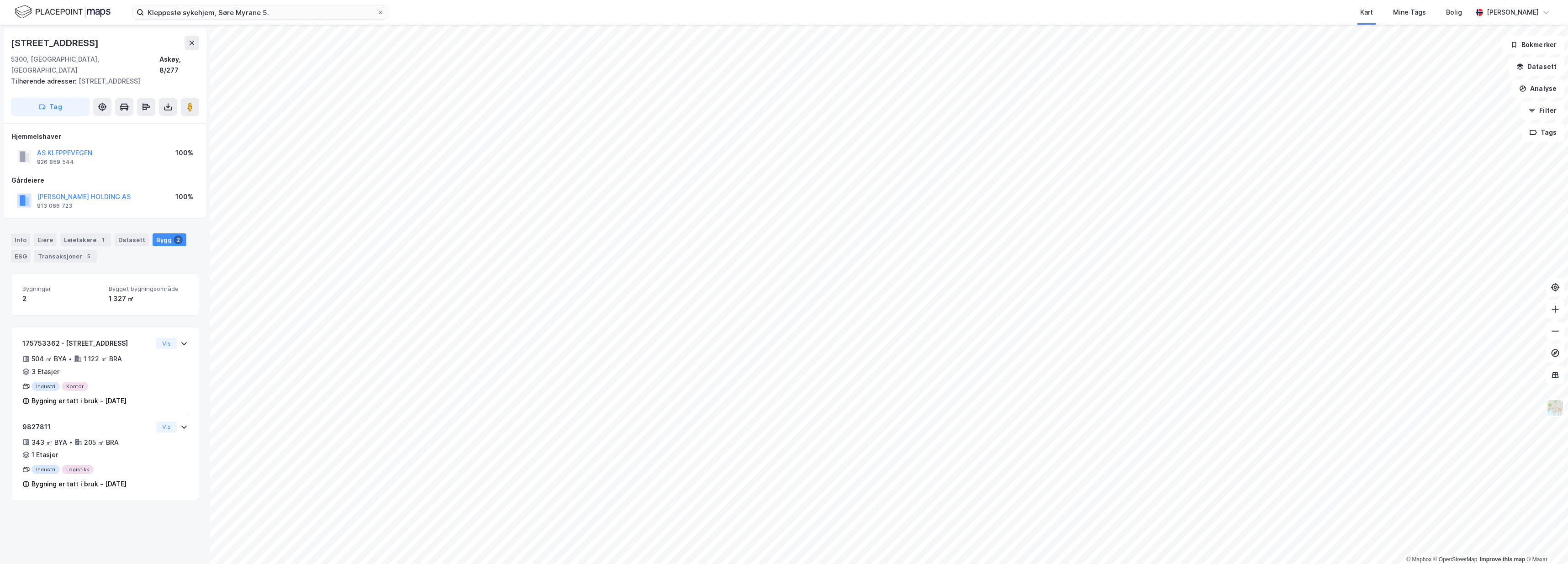
click at [768, 563] on html "Kleppestø sykehjem, Søre Myrane 5. Kart Mine Tags Bolig Christer Svensen © Mapb…" at bounding box center [784, 282] width 1568 height 564
click at [0, 0] on button "J BAKKE HOLDING AS" at bounding box center [0, 0] width 0 height 0
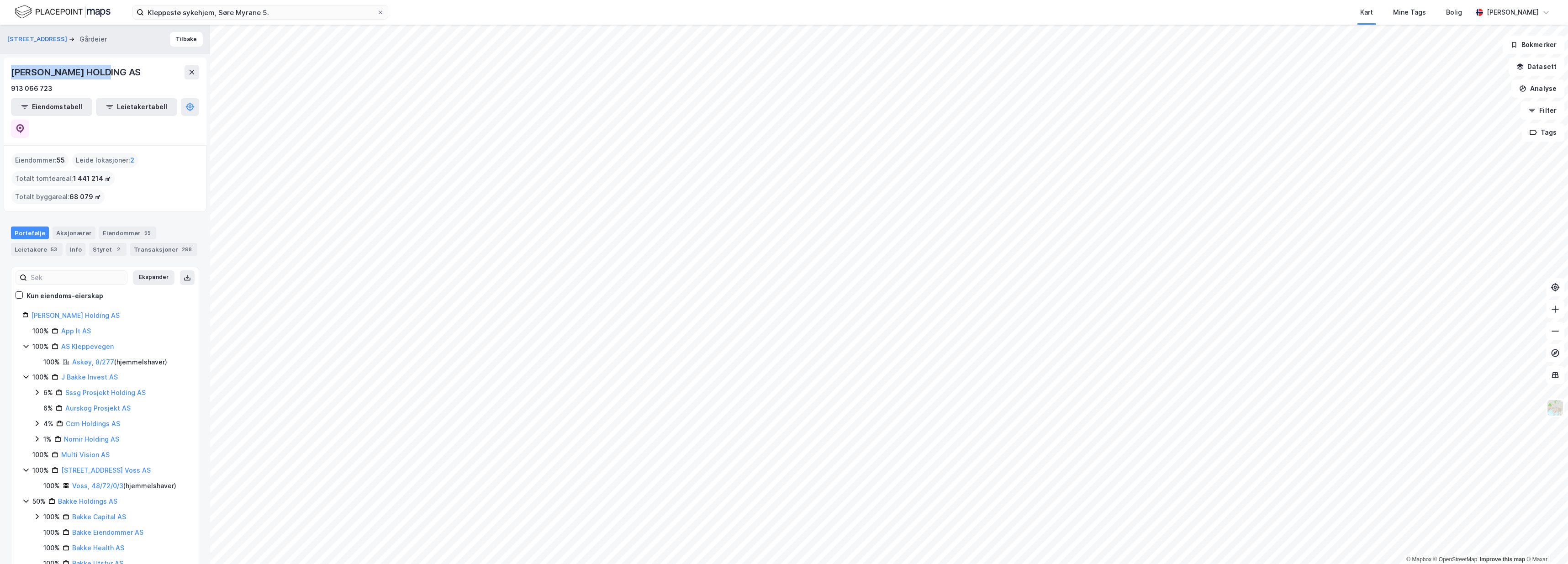
drag, startPoint x: 110, startPoint y: 74, endPoint x: 8, endPoint y: 73, distance: 102.0
click at [8, 73] on div "J.BAKKE HOLDING AS 913 066 723 Eiendomstabell Leietakertabell" at bounding box center [105, 101] width 202 height 88
copy div "J.BAKKE HOLDING AS"
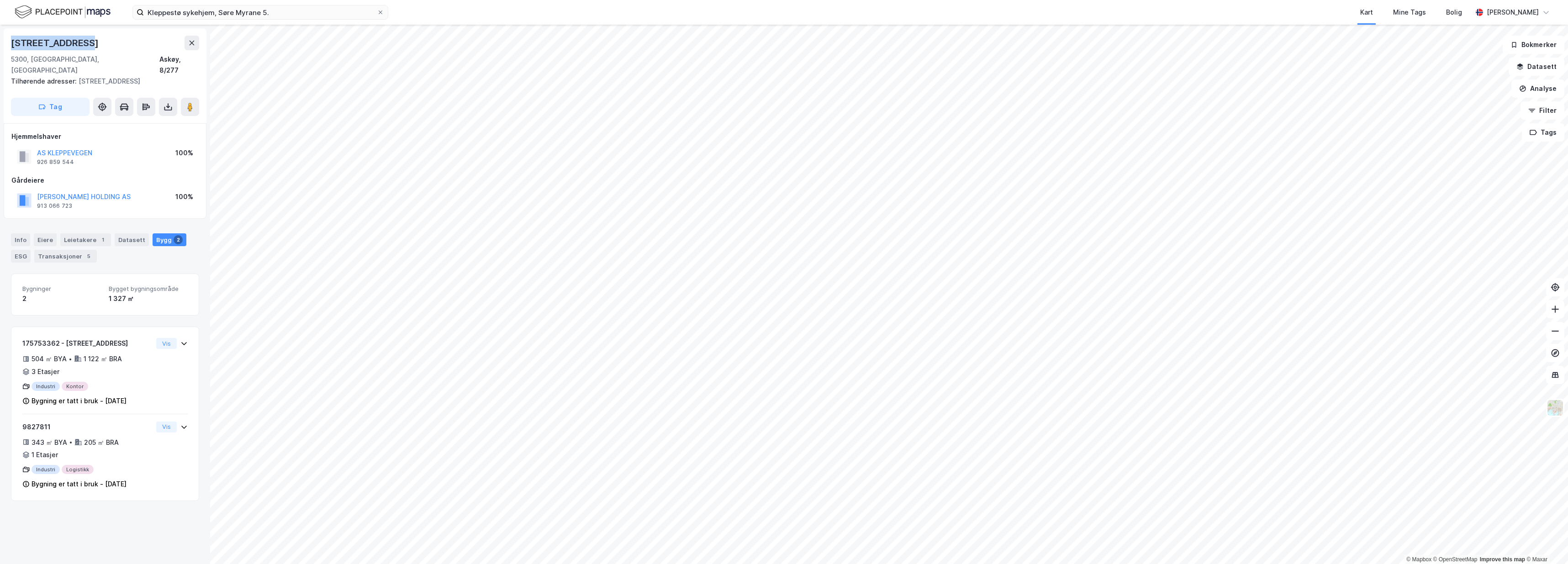
drag, startPoint x: 87, startPoint y: 39, endPoint x: 4, endPoint y: 46, distance: 83.3
click at [4, 46] on div "Kleppevegen 18a 5300, Kleppestø, Vestland Askøy, 8/277 Tilhørende adresser: Kle…" at bounding box center [105, 76] width 202 height 95
copy div "Kleppevegen 18a"
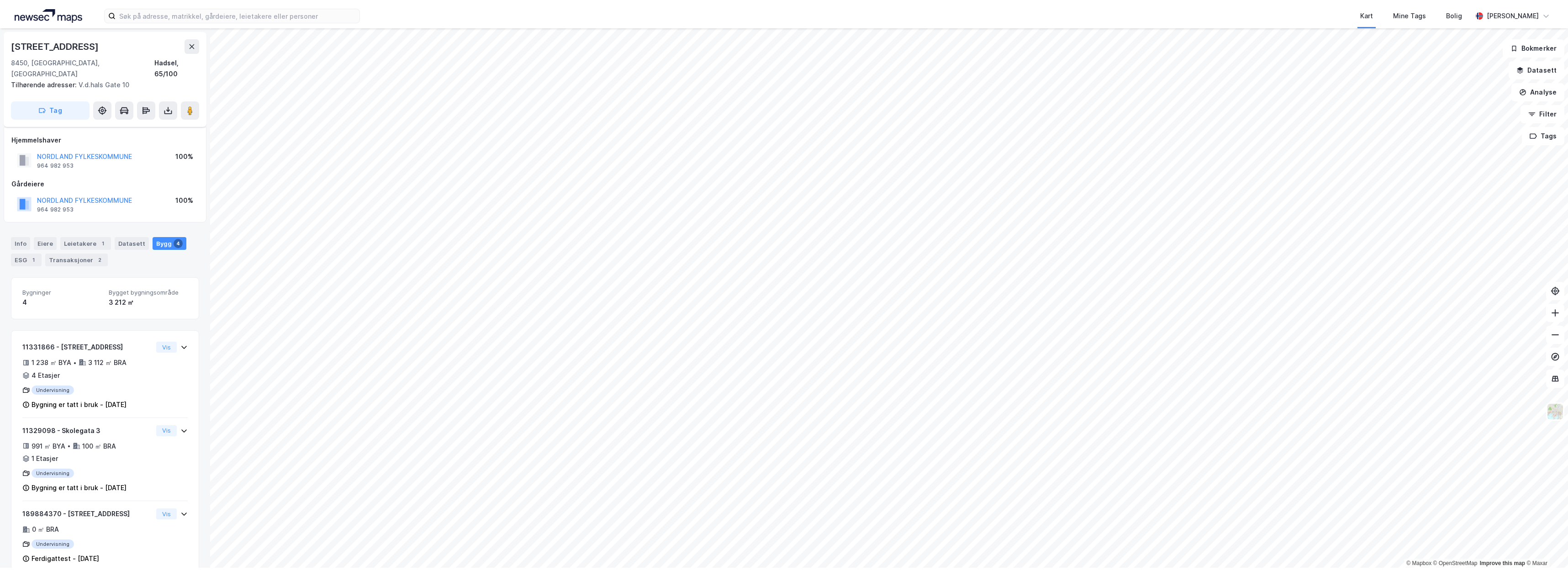
scroll to position [48, 0]
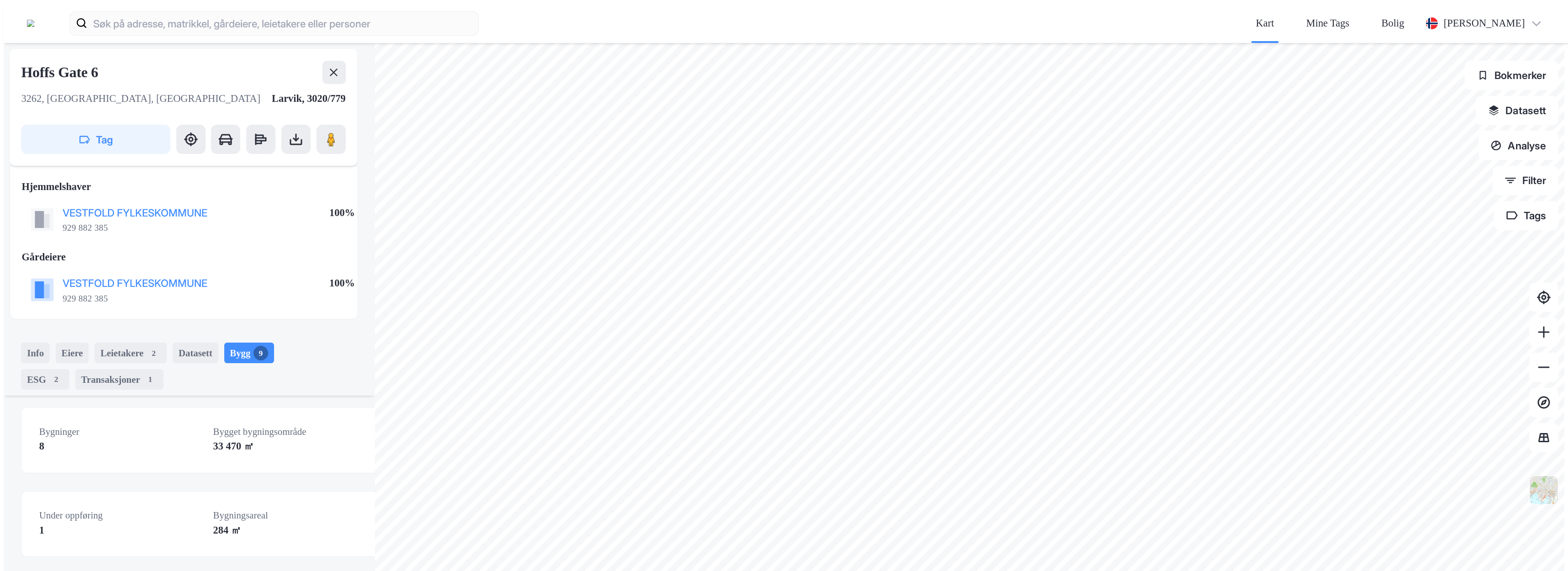
scroll to position [182, 0]
